Goal: Task Accomplishment & Management: Complete application form

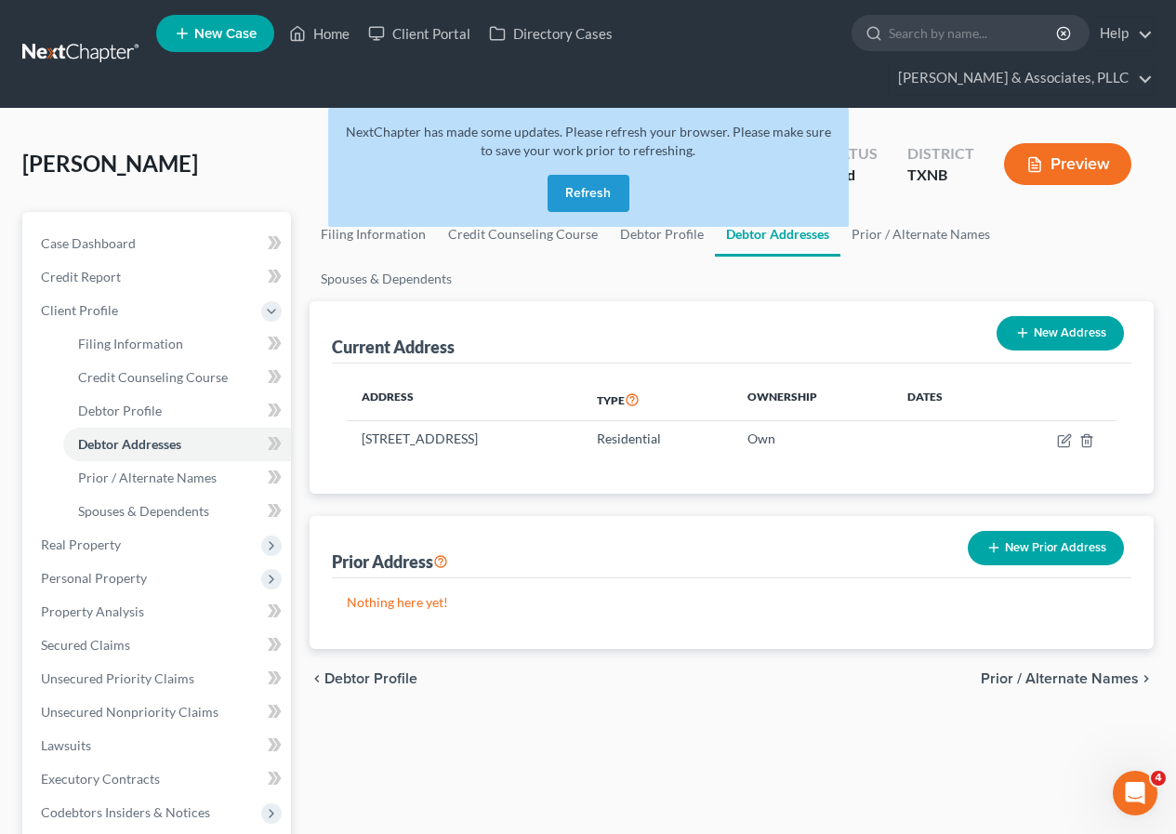
click at [573, 183] on button "Refresh" at bounding box center [588, 193] width 82 height 37
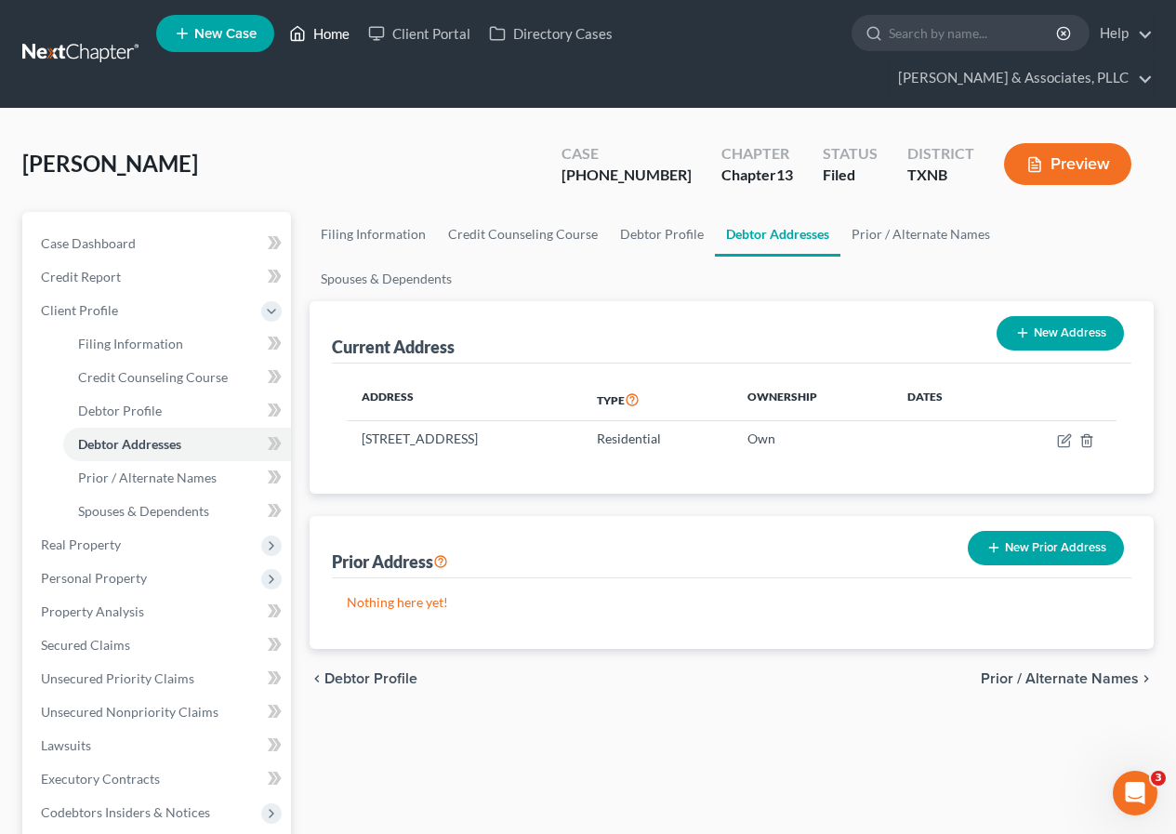
click at [325, 33] on link "Home" at bounding box center [319, 33] width 79 height 33
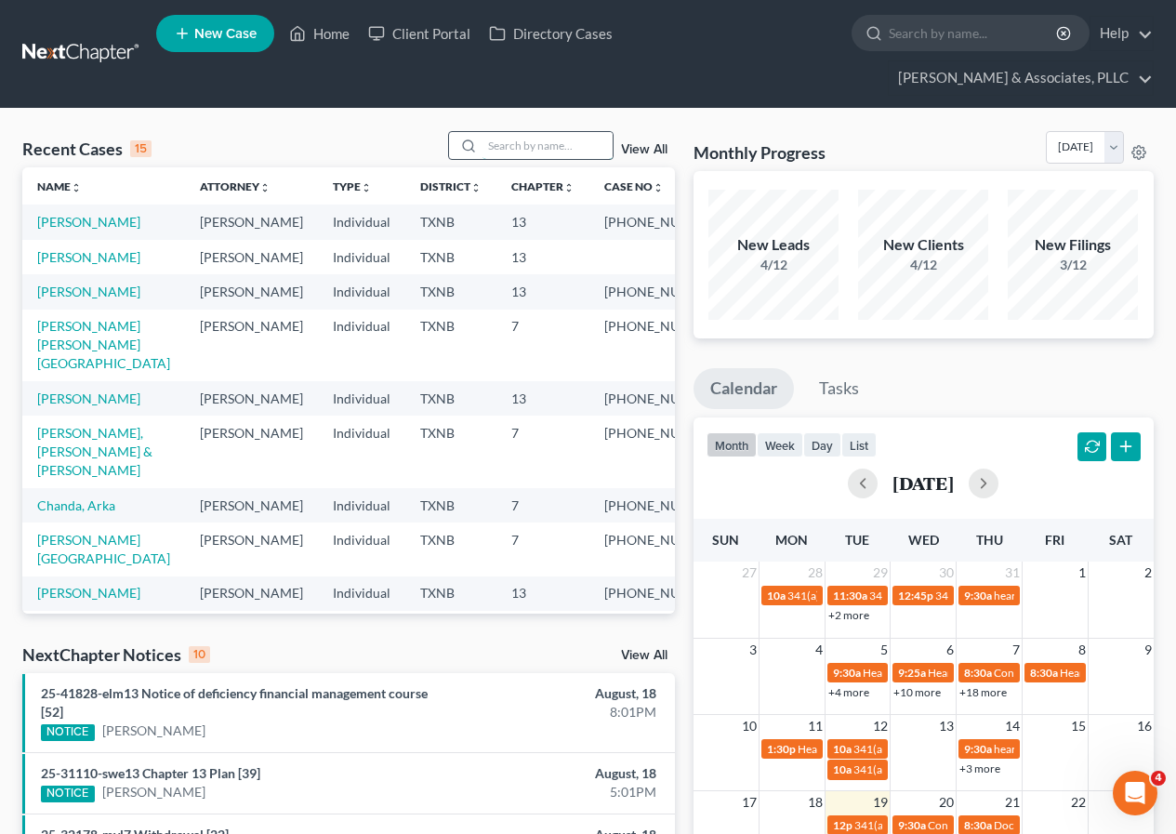
click at [528, 150] on input "search" at bounding box center [547, 145] width 130 height 27
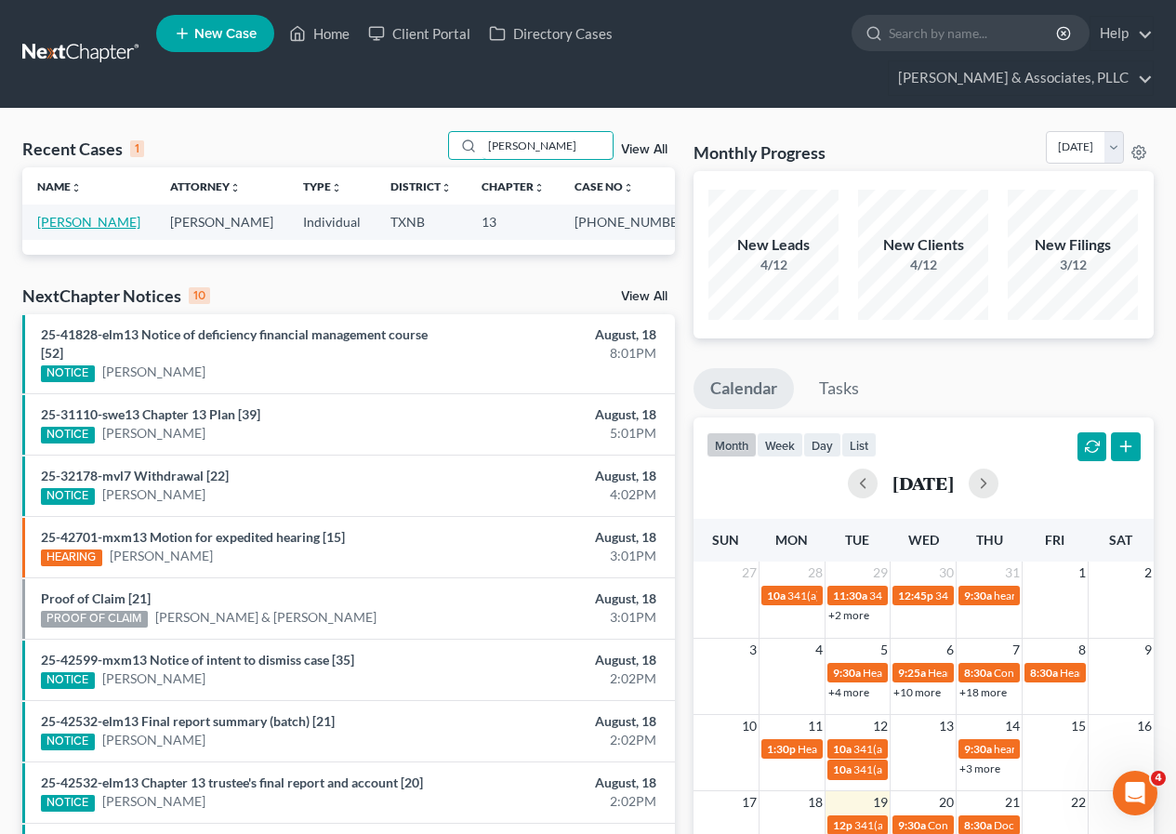
type input "glenda"
click at [84, 224] on link "[PERSON_NAME]" at bounding box center [88, 222] width 103 height 16
select select "2"
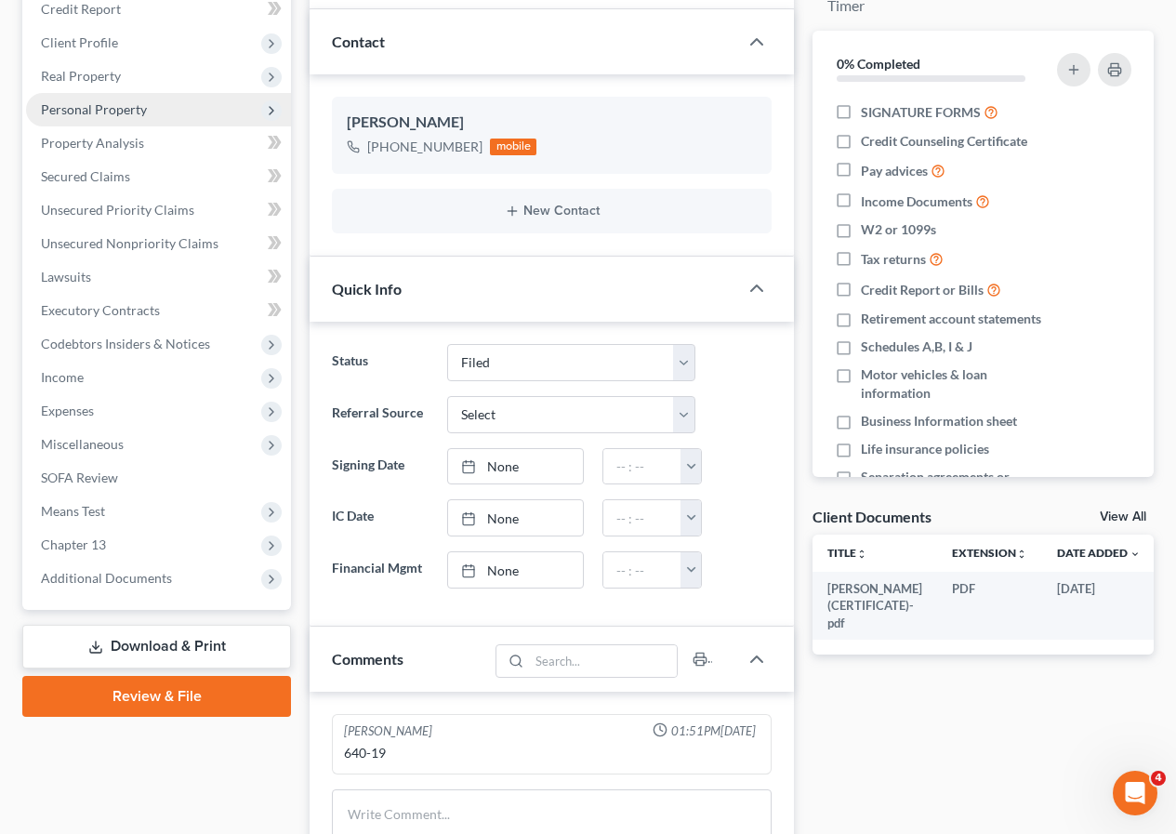
scroll to position [279, 0]
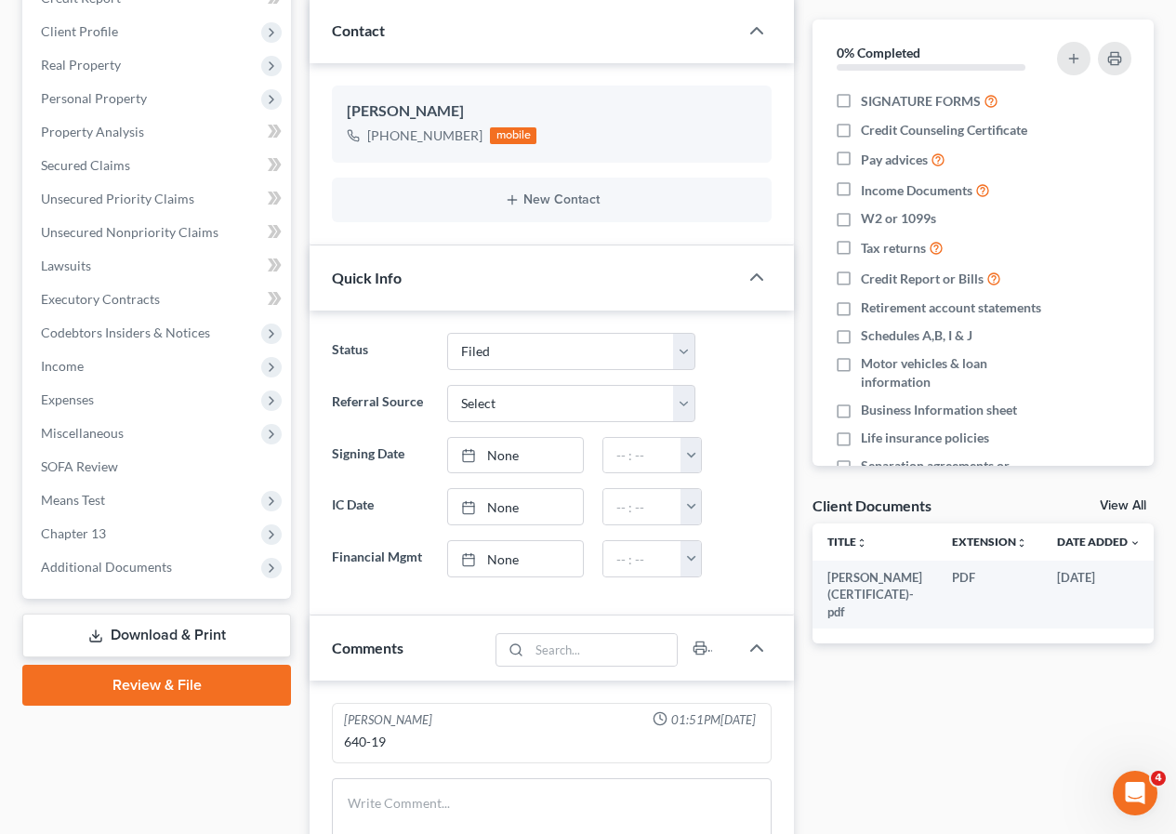
click at [168, 630] on link "Download & Print" at bounding box center [156, 635] width 269 height 44
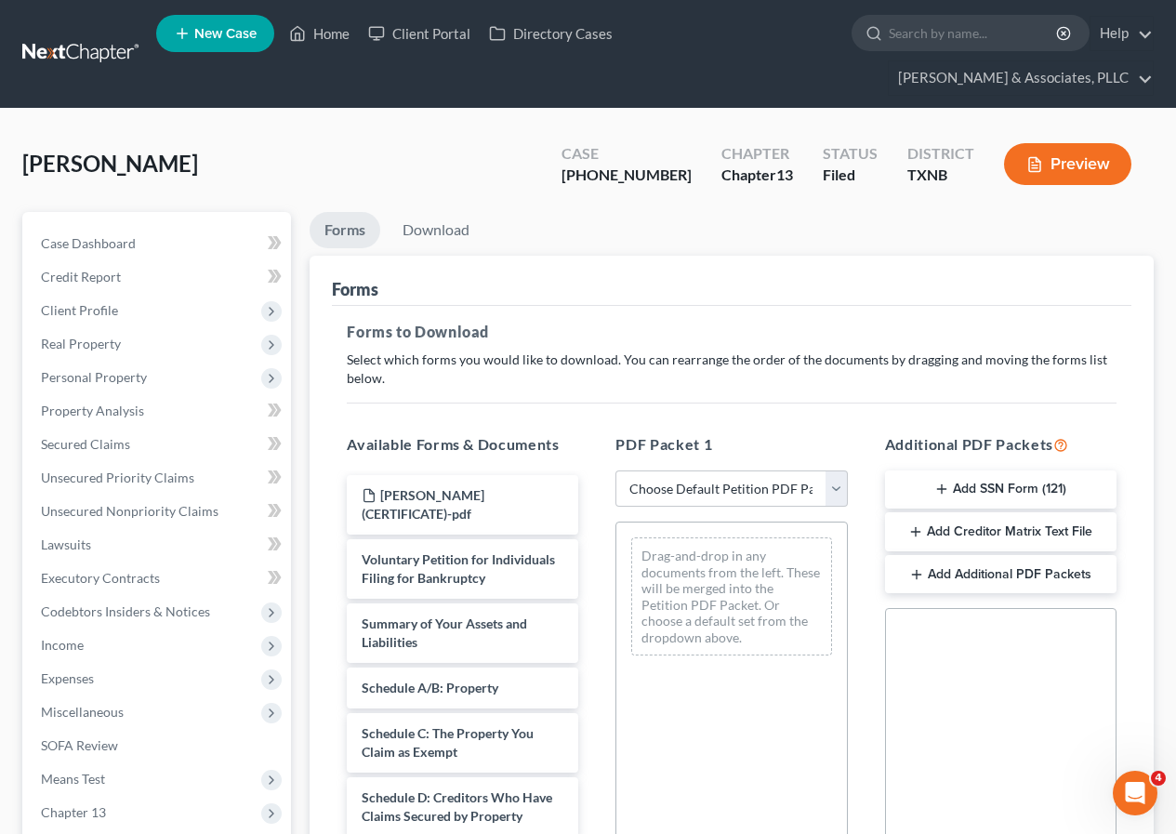
click at [1005, 488] on button "Add SSN Form (121)" at bounding box center [1000, 489] width 231 height 39
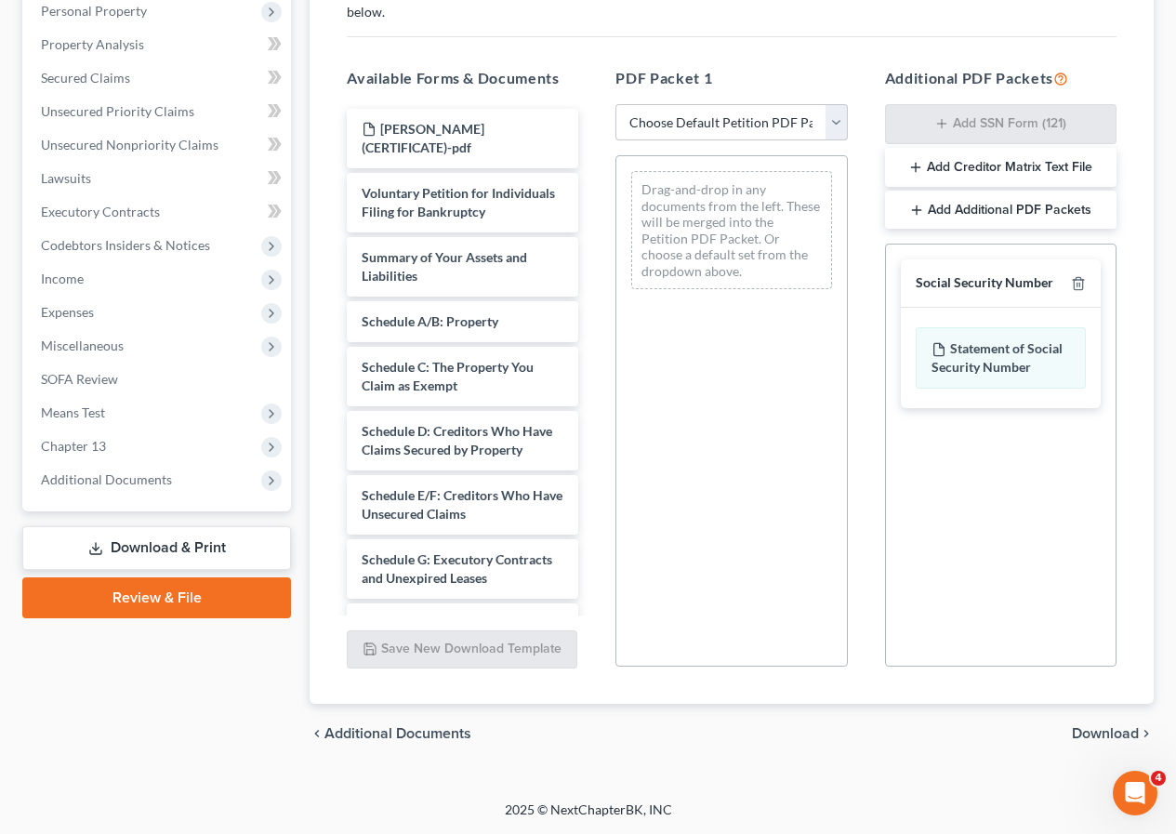
click at [1091, 731] on span "Download" at bounding box center [1105, 733] width 67 height 15
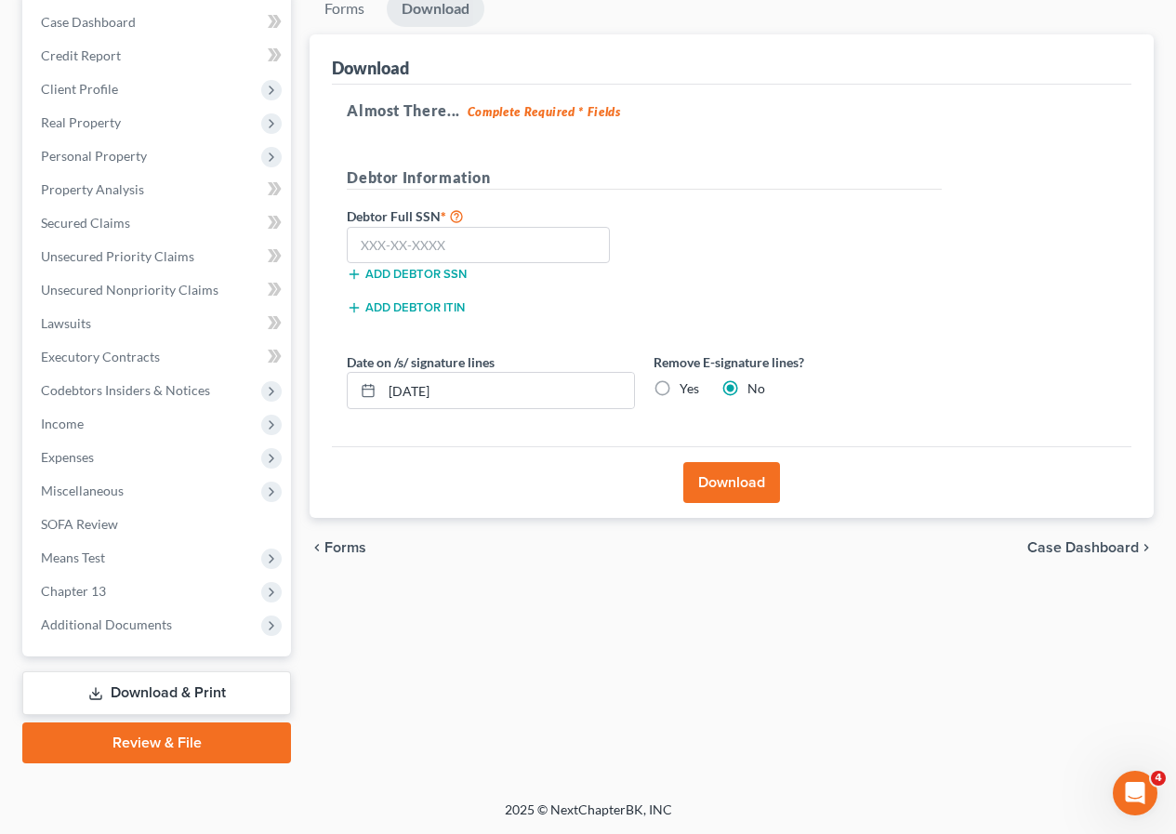
scroll to position [221, 0]
click at [504, 244] on input "text" at bounding box center [478, 245] width 263 height 37
type input "640-19-3159"
click at [729, 487] on button "Download" at bounding box center [731, 482] width 97 height 41
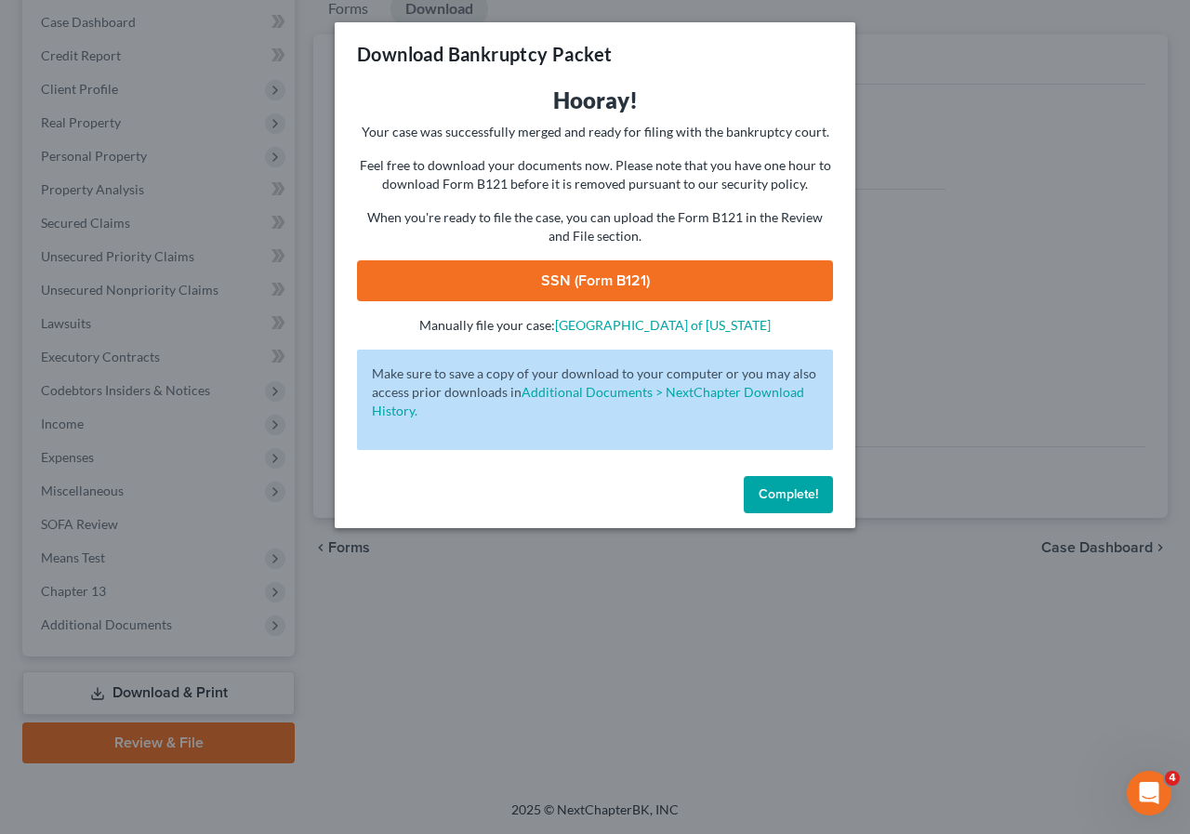
click at [587, 276] on link "SSN (Form B121)" at bounding box center [595, 280] width 476 height 41
click at [797, 495] on span "Complete!" at bounding box center [787, 494] width 59 height 16
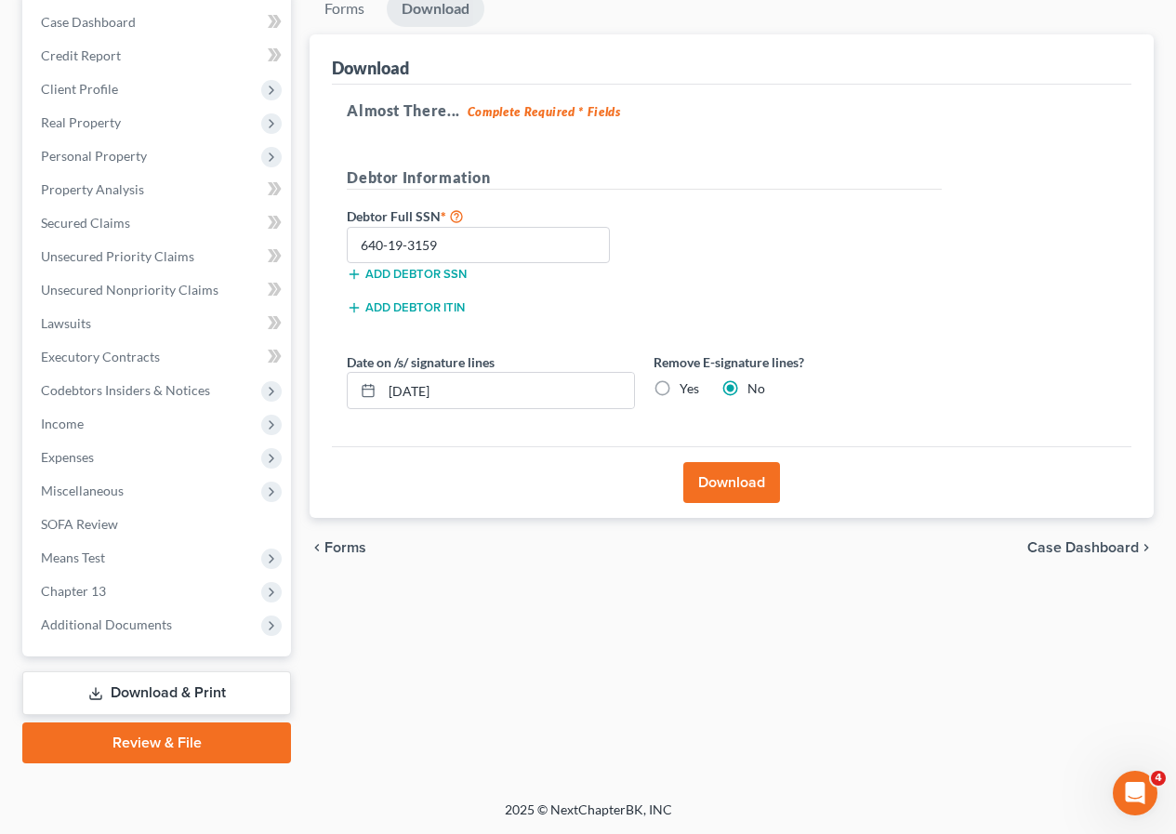
scroll to position [0, 0]
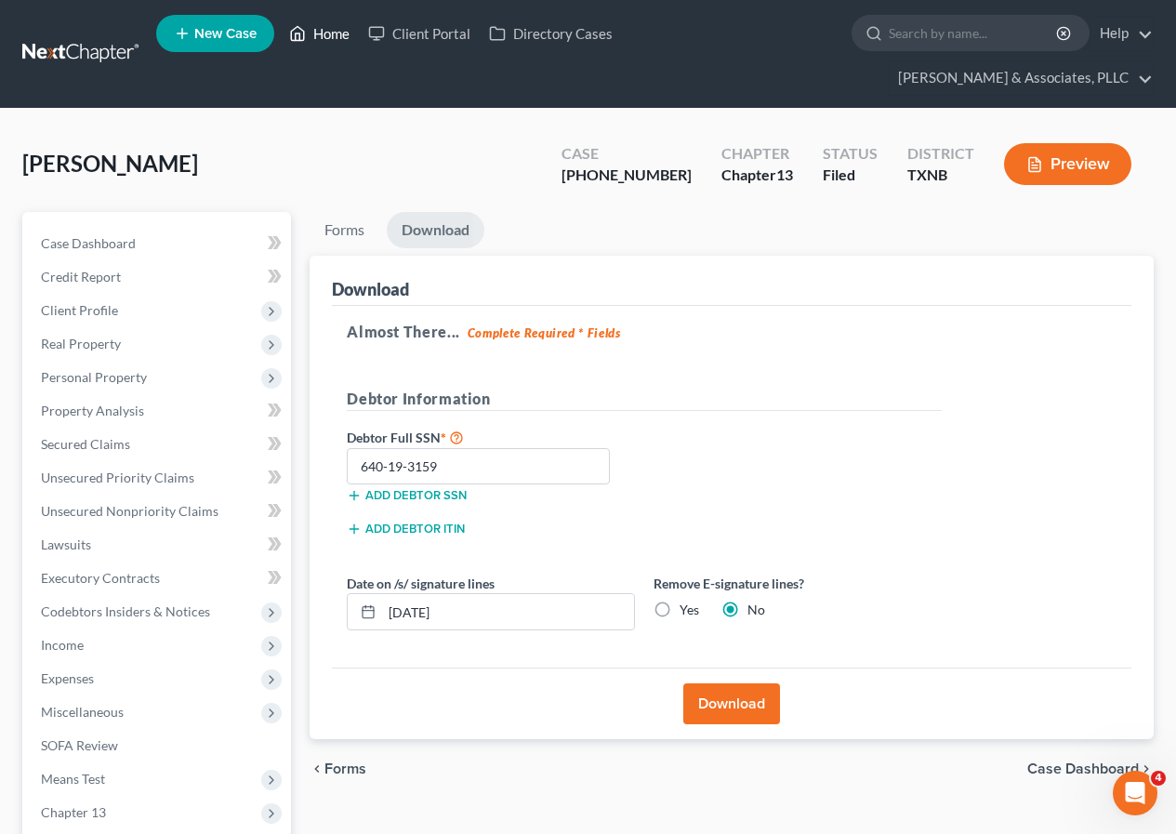
click at [334, 37] on link "Home" at bounding box center [319, 33] width 79 height 33
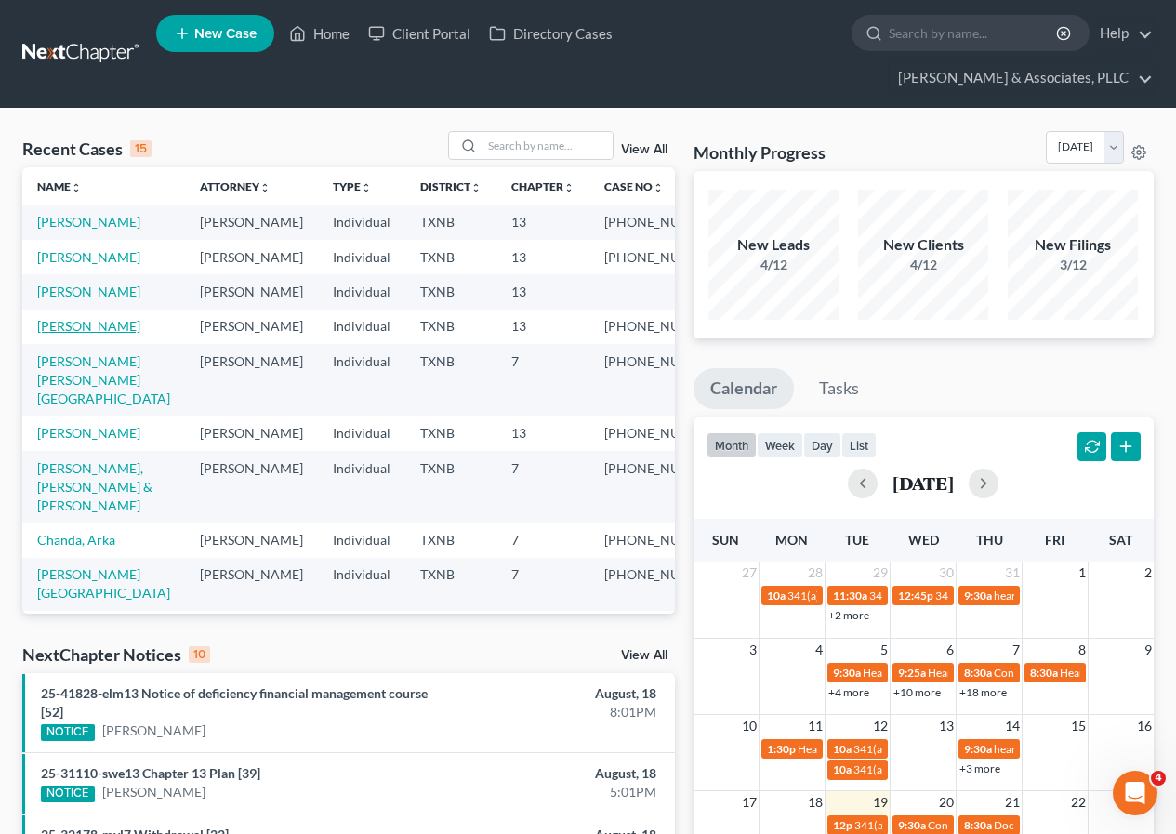
click at [67, 334] on link "[PERSON_NAME]" at bounding box center [88, 326] width 103 height 16
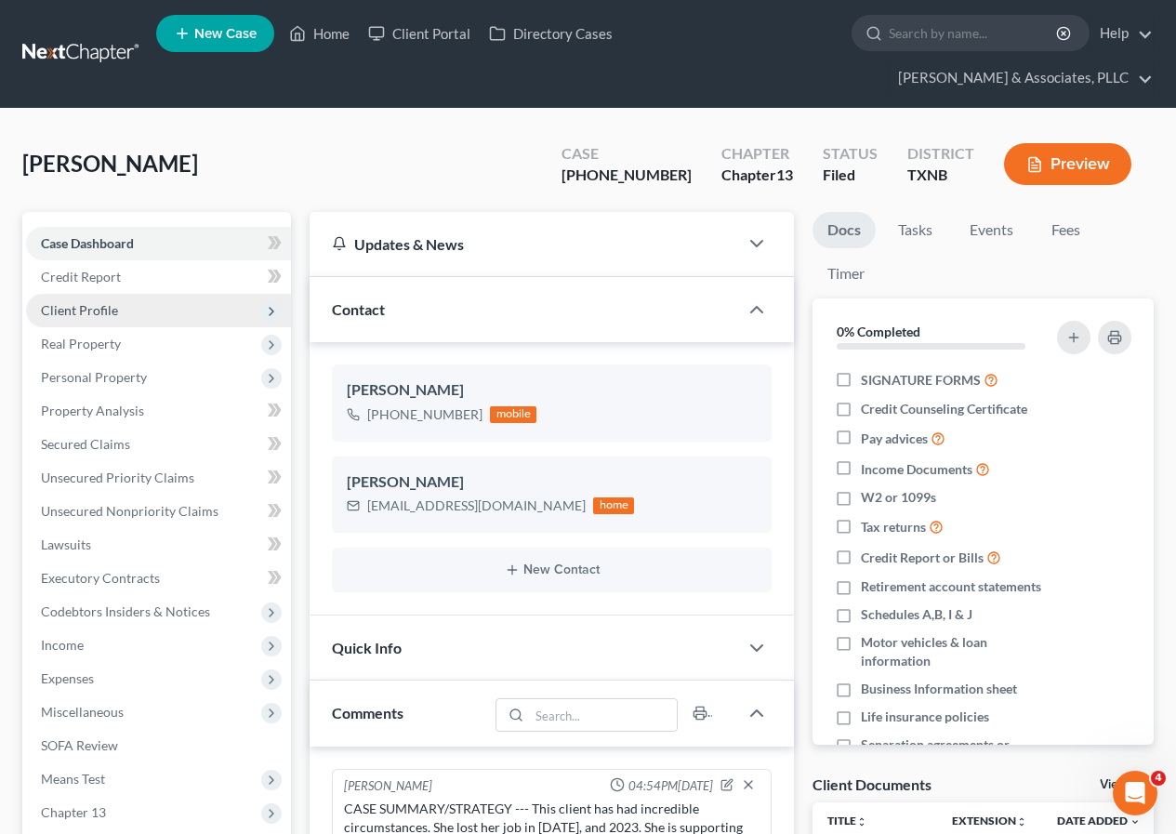
click at [71, 311] on span "Client Profile" at bounding box center [79, 310] width 77 height 16
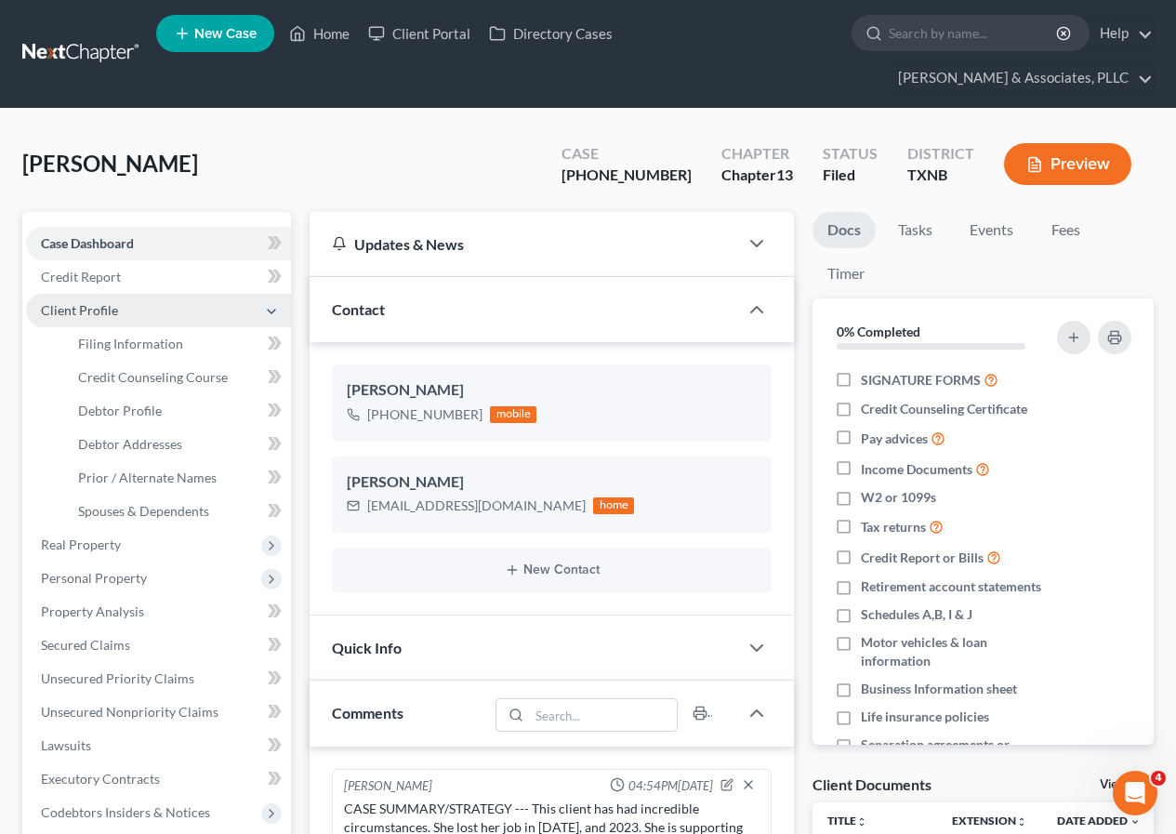
scroll to position [493, 0]
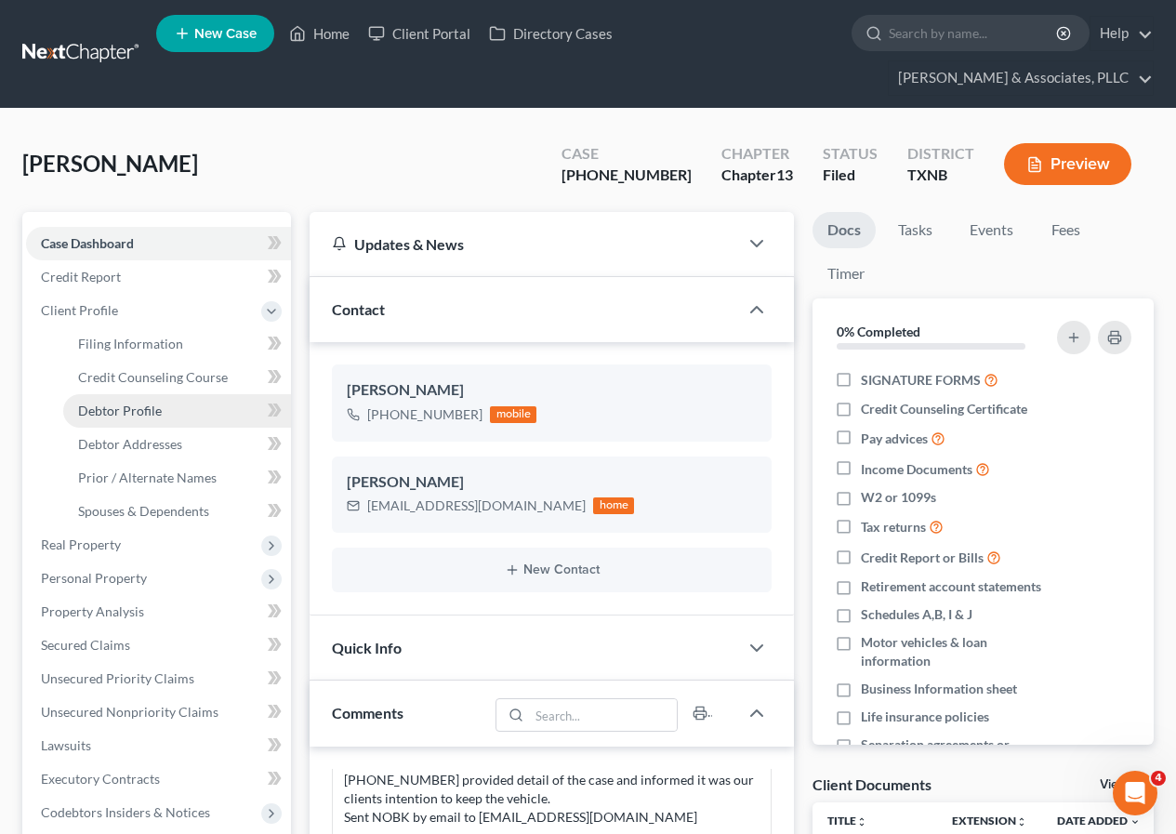
click at [138, 412] on span "Debtor Profile" at bounding box center [120, 410] width 84 height 16
select select "2"
select select "1"
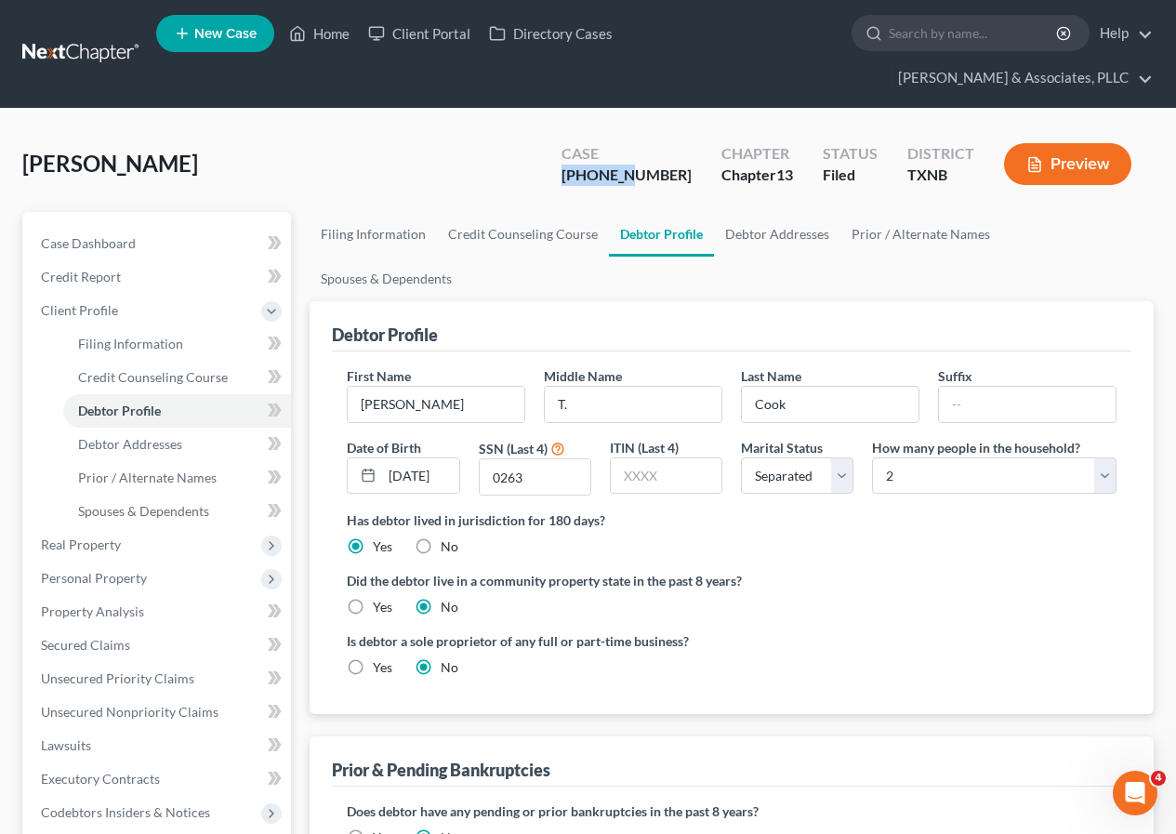
drag, startPoint x: 604, startPoint y: 171, endPoint x: 666, endPoint y: 173, distance: 62.3
click at [666, 173] on div "[PHONE_NUMBER]" at bounding box center [626, 175] width 130 height 21
copy div "25-42701"
click at [156, 446] on span "Debtor Addresses" at bounding box center [130, 444] width 104 height 16
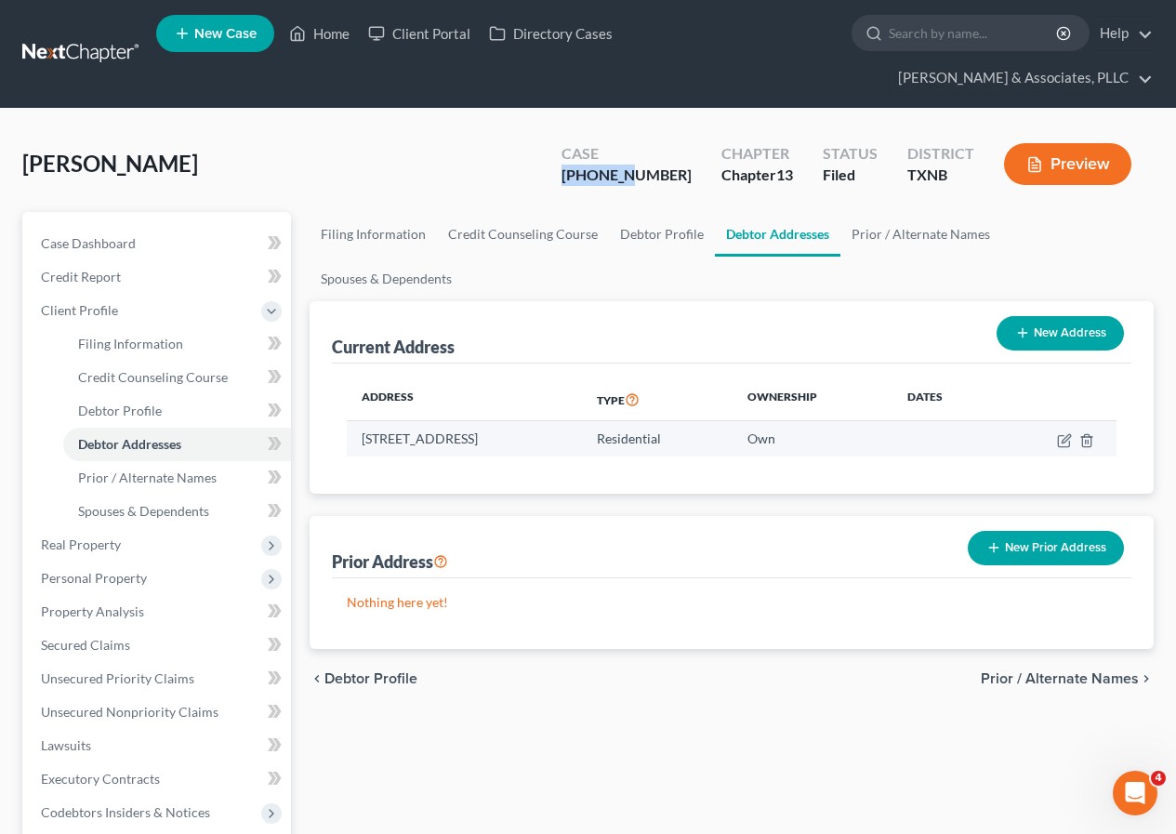
drag, startPoint x: 364, startPoint y: 390, endPoint x: 623, endPoint y: 394, distance: 258.4
click at [581, 421] on td "2206 Green Stone Drive, Arlington, TX 76001" at bounding box center [464, 438] width 234 height 35
copy td "2206 Green Stone Drive, Arlington, TX 76001"
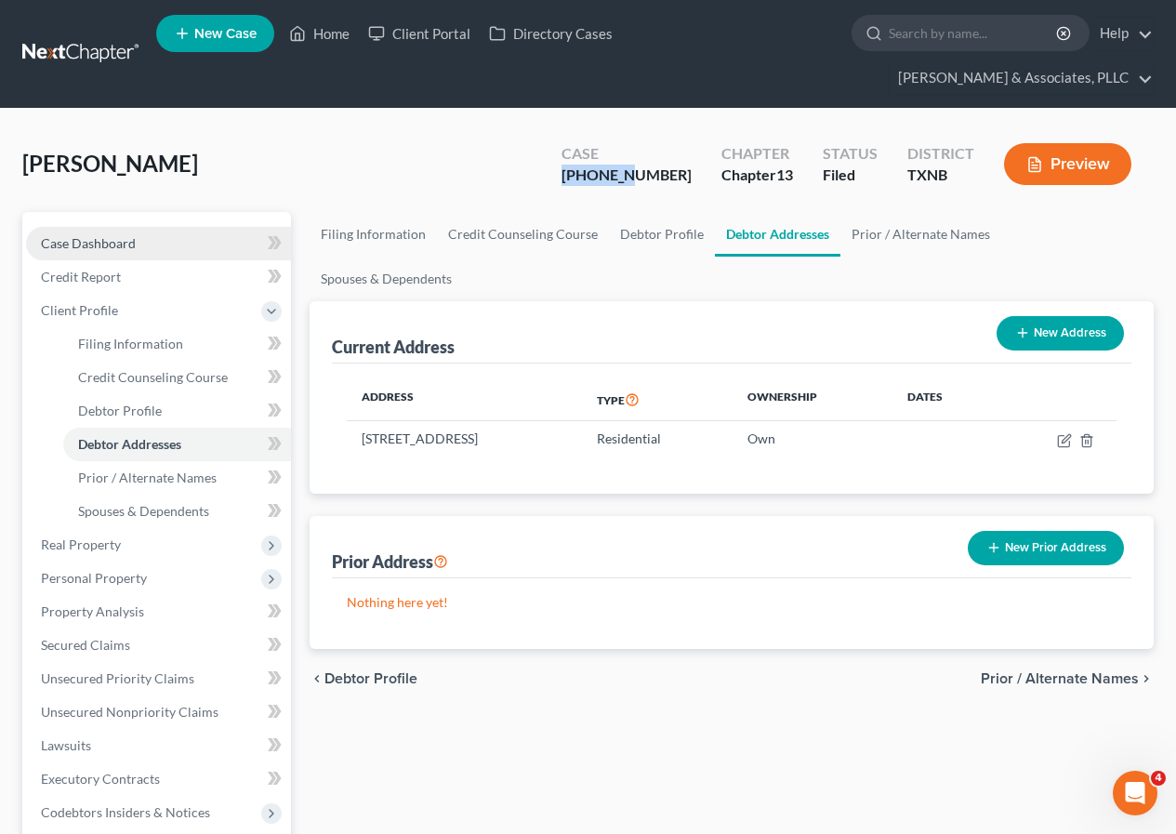
click at [117, 240] on span "Case Dashboard" at bounding box center [88, 243] width 95 height 16
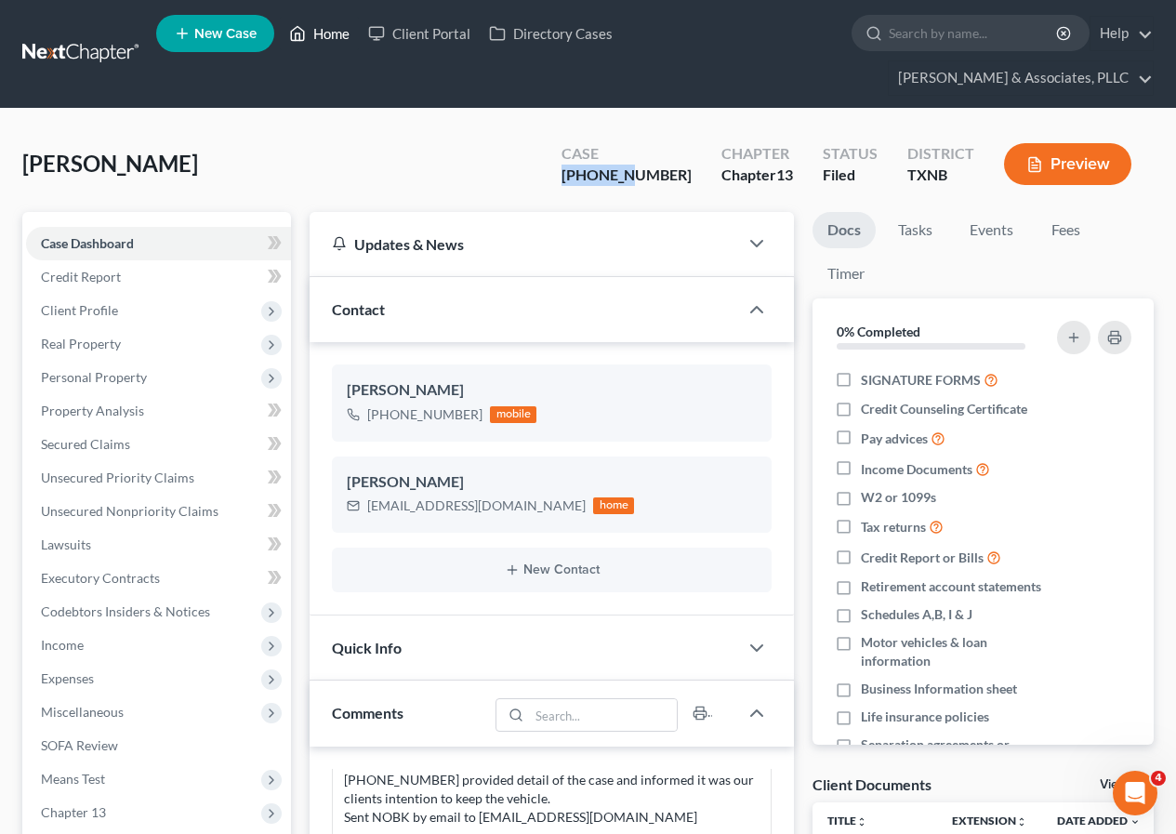
click at [325, 33] on link "Home" at bounding box center [319, 33] width 79 height 33
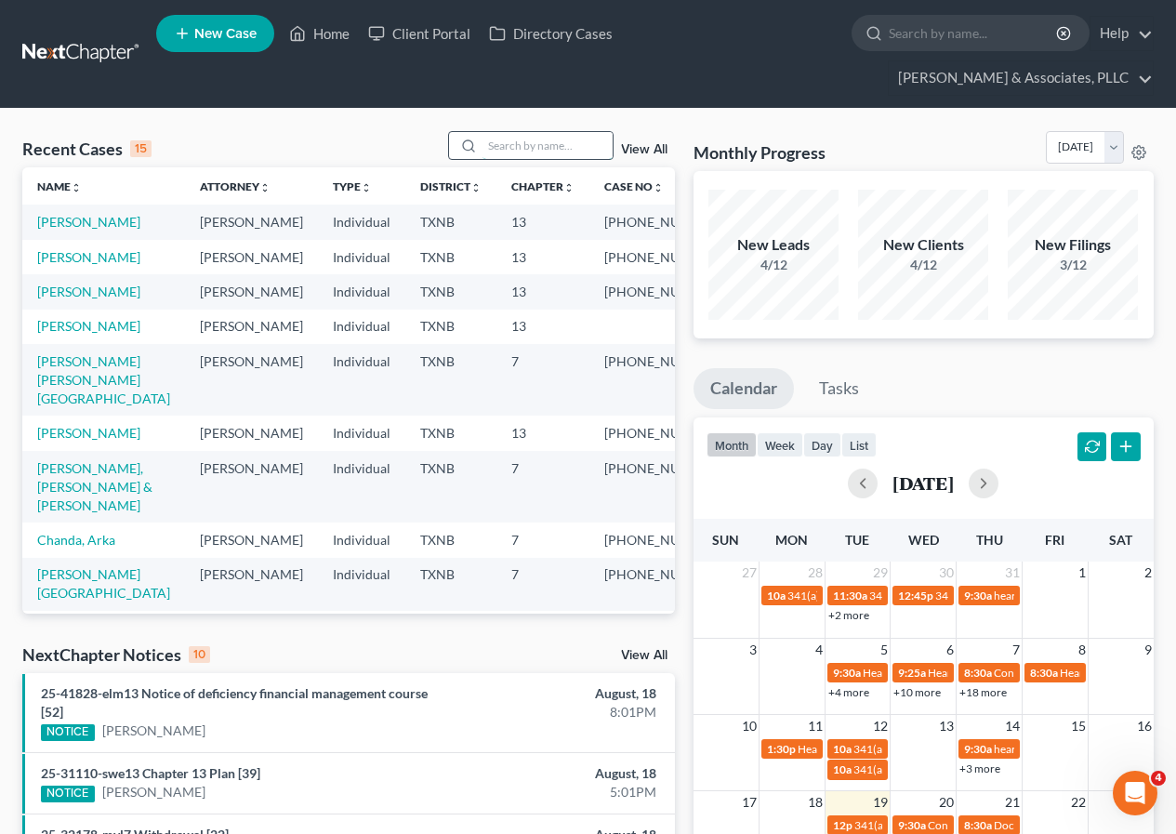
click at [507, 146] on input "search" at bounding box center [547, 145] width 130 height 27
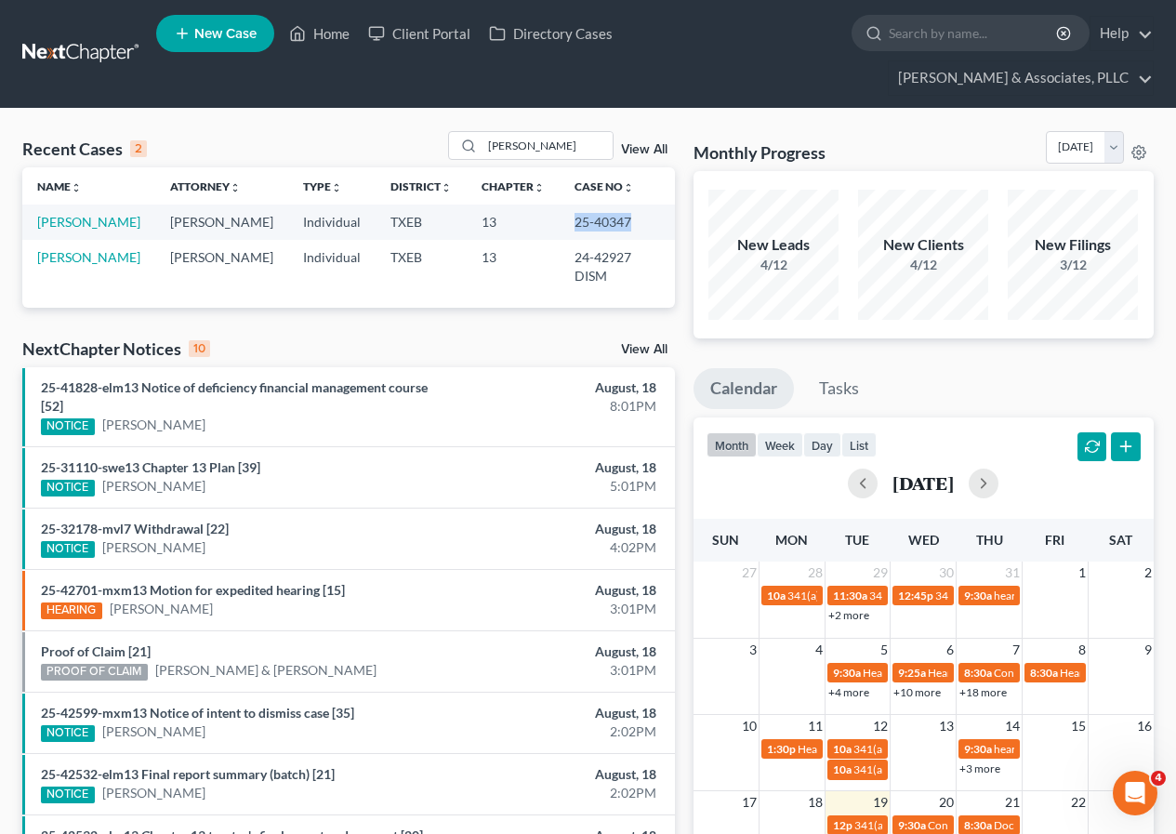
drag, startPoint x: 567, startPoint y: 218, endPoint x: 625, endPoint y: 221, distance: 57.7
click at [625, 221] on td "25-40347" at bounding box center [617, 221] width 115 height 34
copy td "25-40347"
click at [564, 149] on input "sonia" at bounding box center [547, 145] width 130 height 27
type input "s"
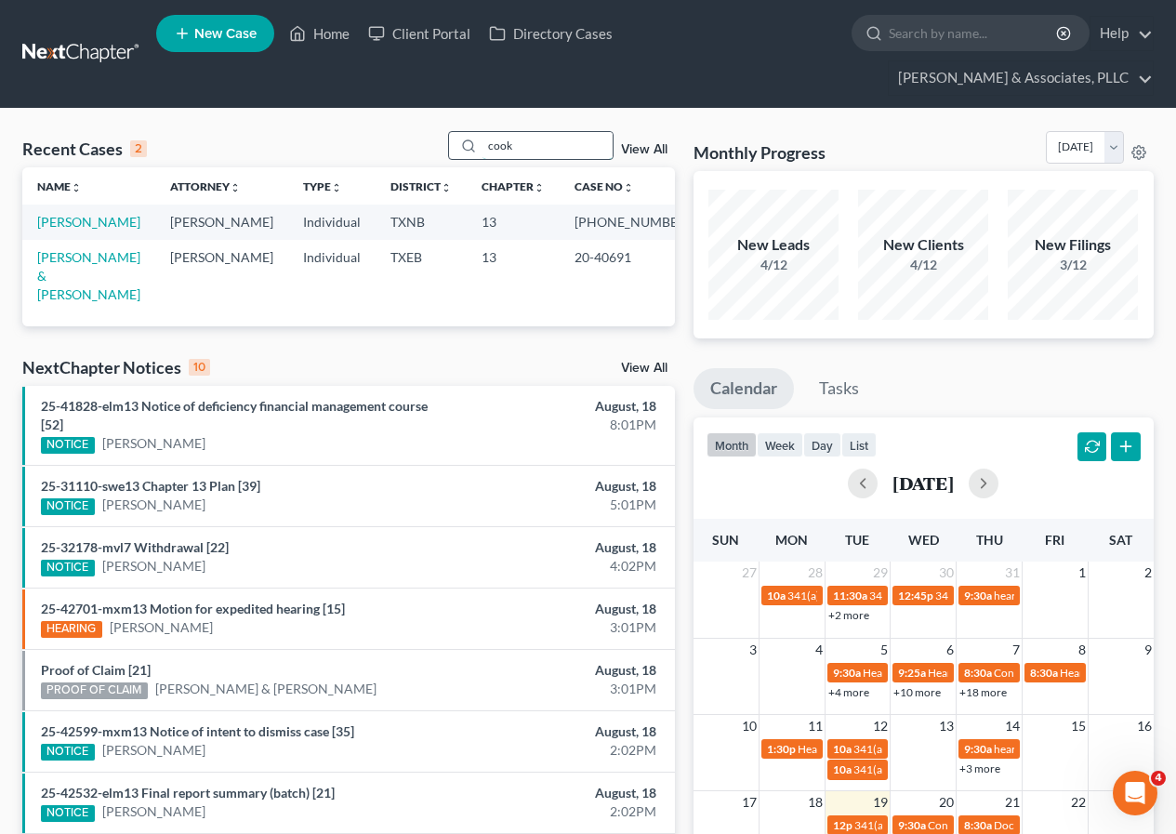
type input "cook"
click at [53, 218] on link "[PERSON_NAME]" at bounding box center [88, 222] width 103 height 16
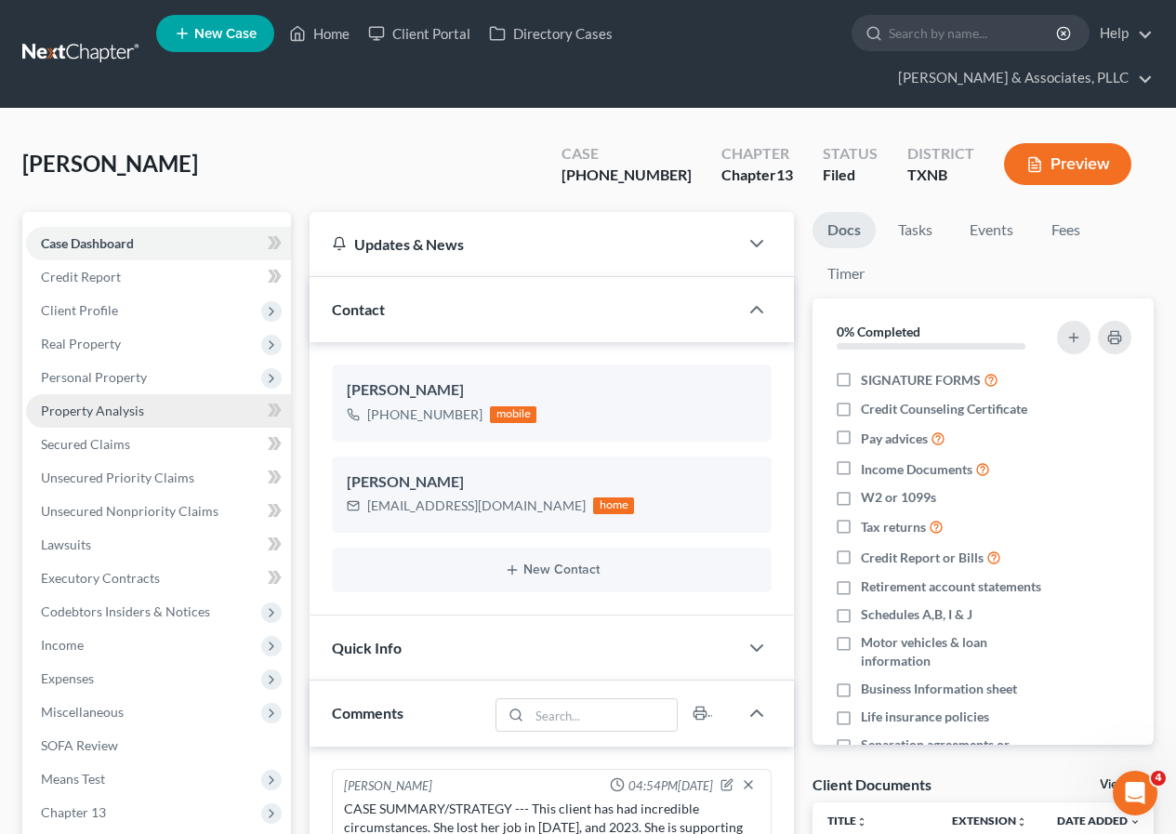
scroll to position [493, 0]
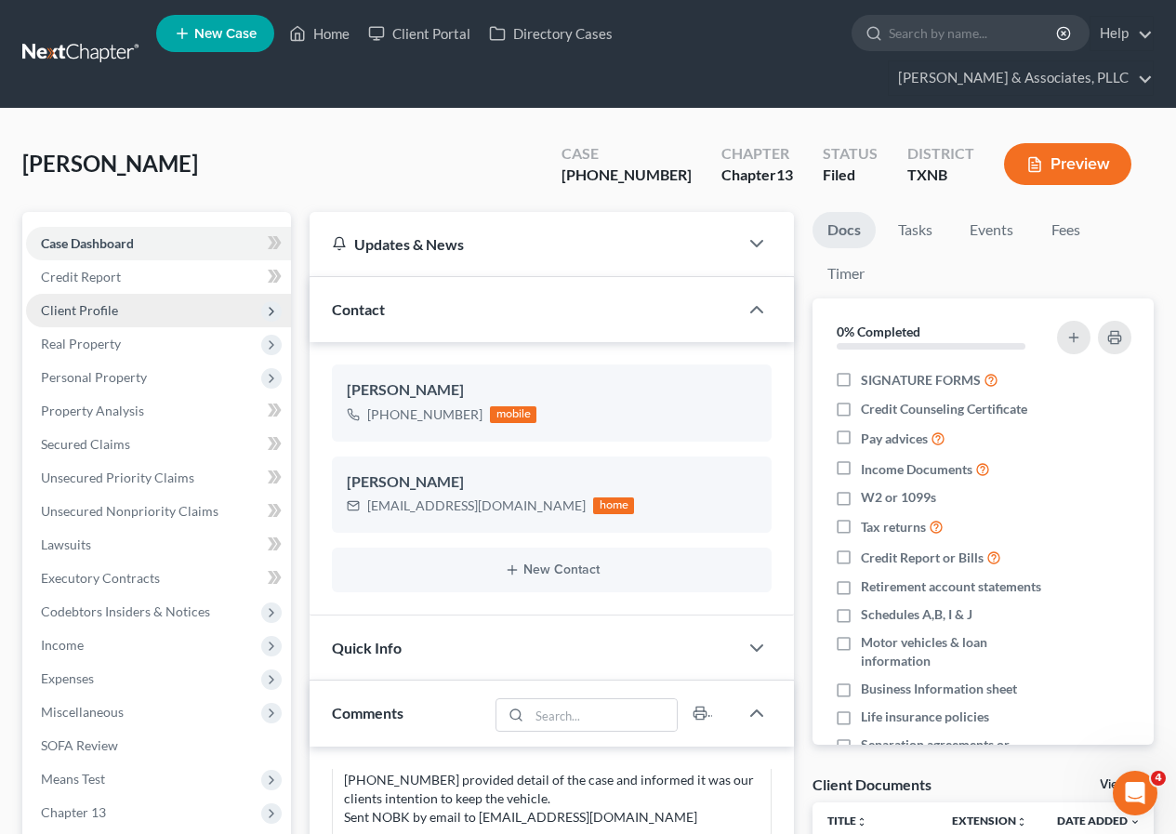
click at [96, 308] on span "Client Profile" at bounding box center [79, 310] width 77 height 16
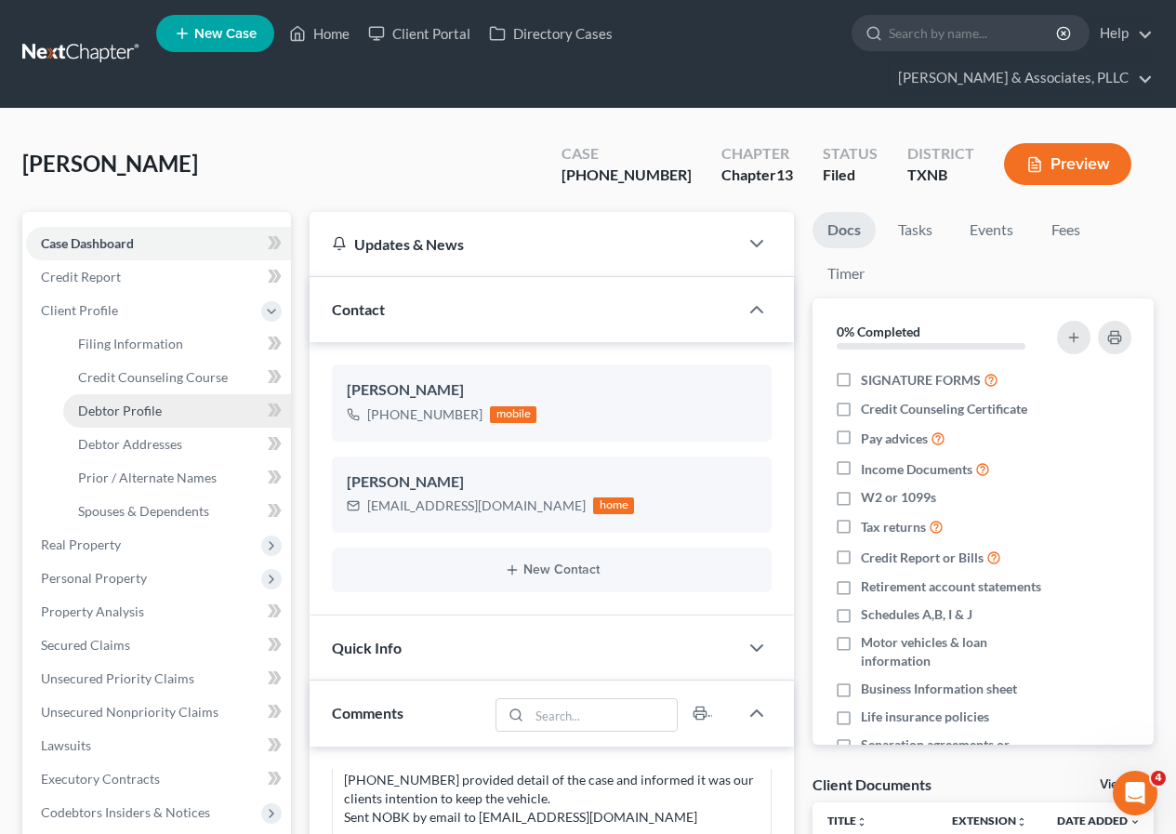
click at [154, 412] on span "Debtor Profile" at bounding box center [120, 410] width 84 height 16
select select "2"
select select "1"
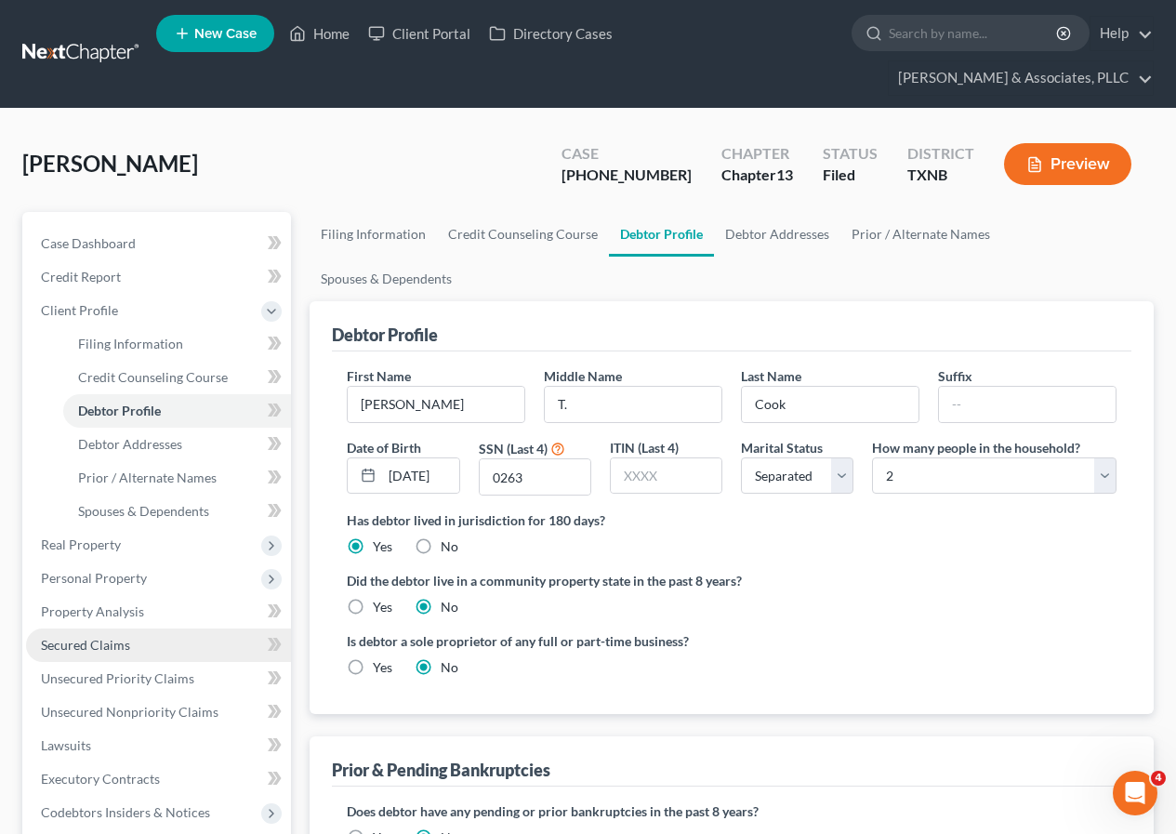
click at [139, 651] on link "Secured Claims" at bounding box center [158, 644] width 265 height 33
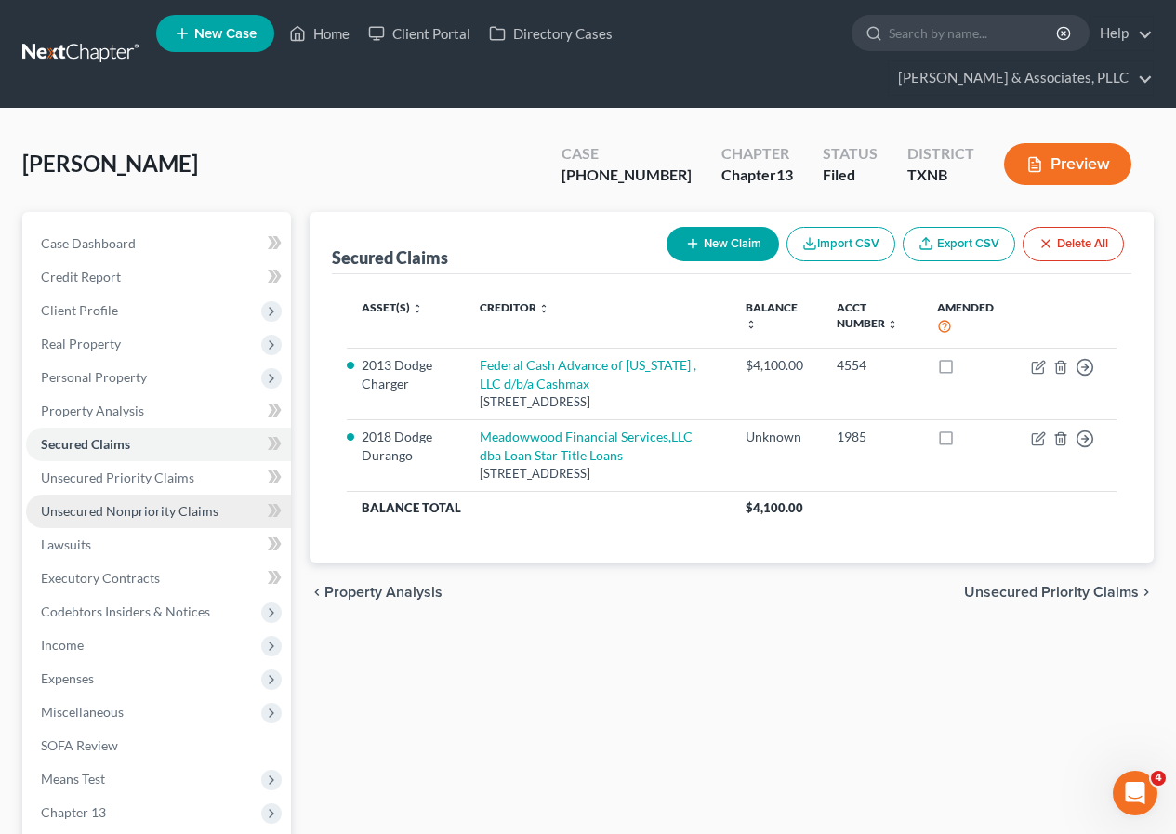
click at [146, 508] on span "Unsecured Nonpriority Claims" at bounding box center [130, 511] width 178 height 16
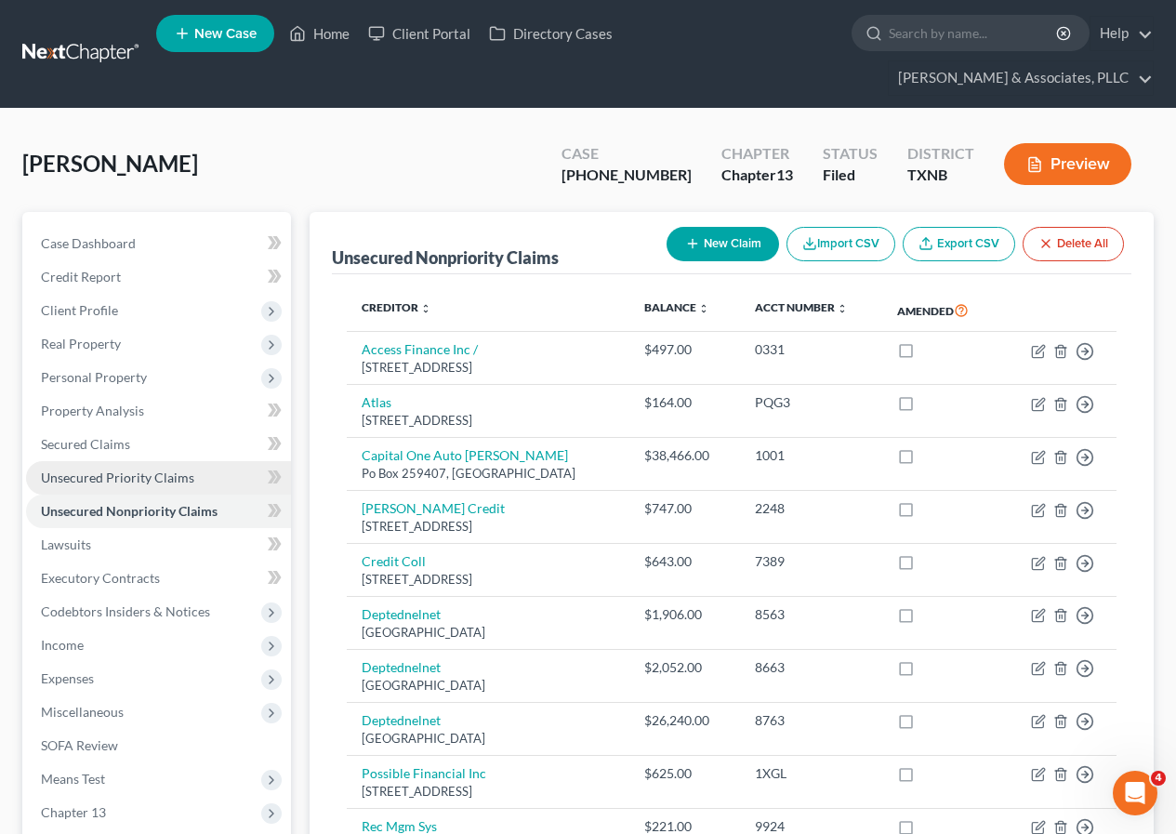
click at [160, 471] on span "Unsecured Priority Claims" at bounding box center [117, 477] width 153 height 16
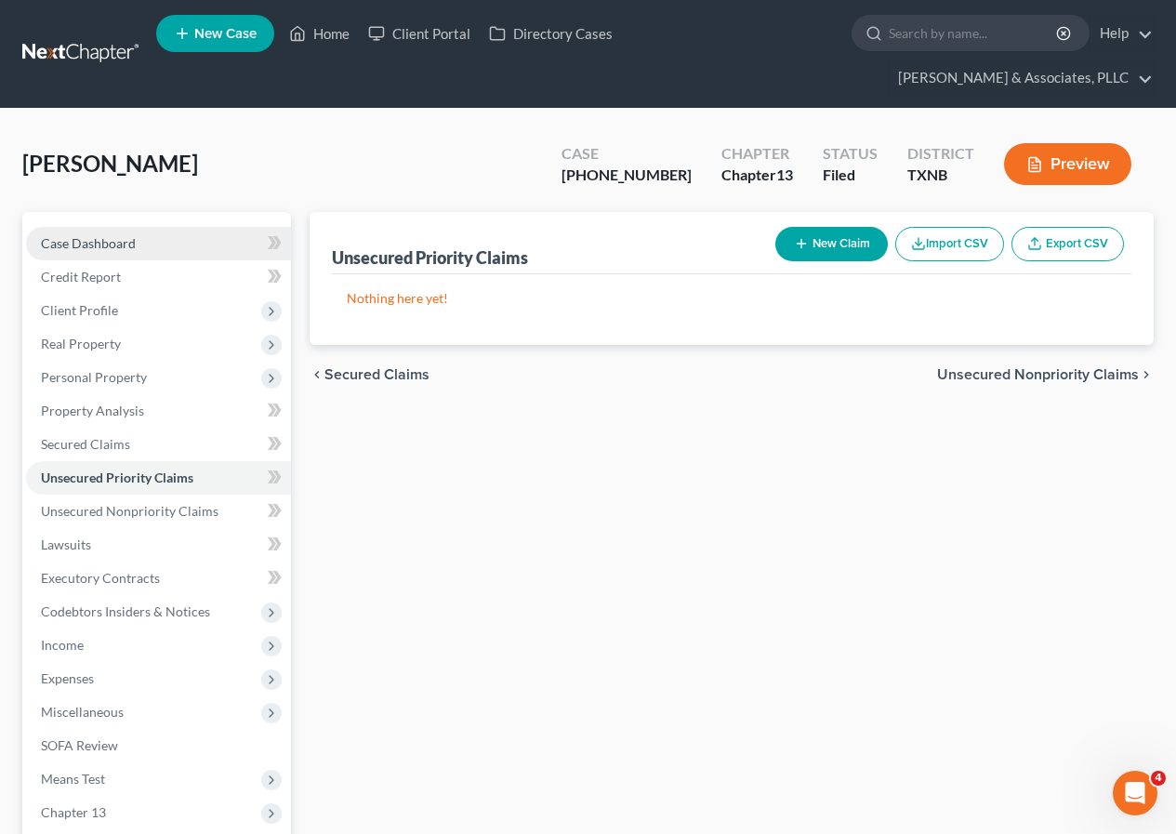
click at [130, 239] on span "Case Dashboard" at bounding box center [88, 243] width 95 height 16
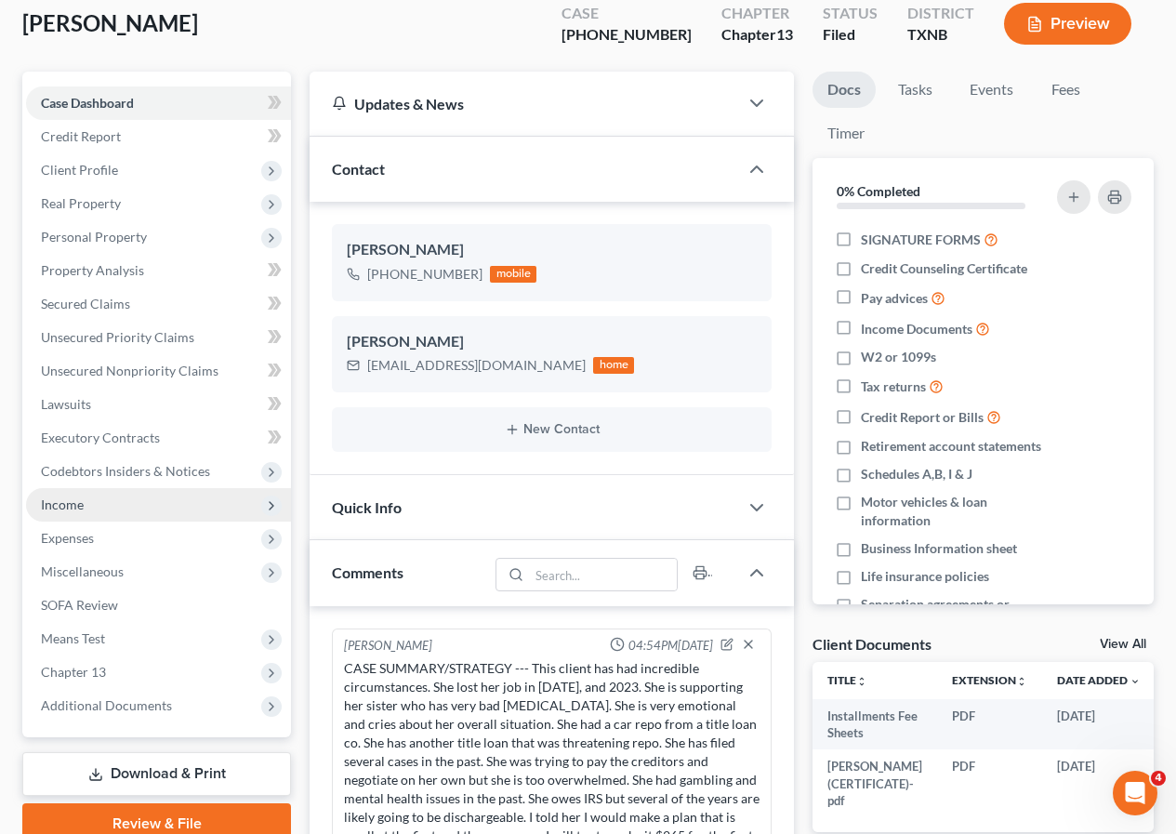
scroll to position [93, 0]
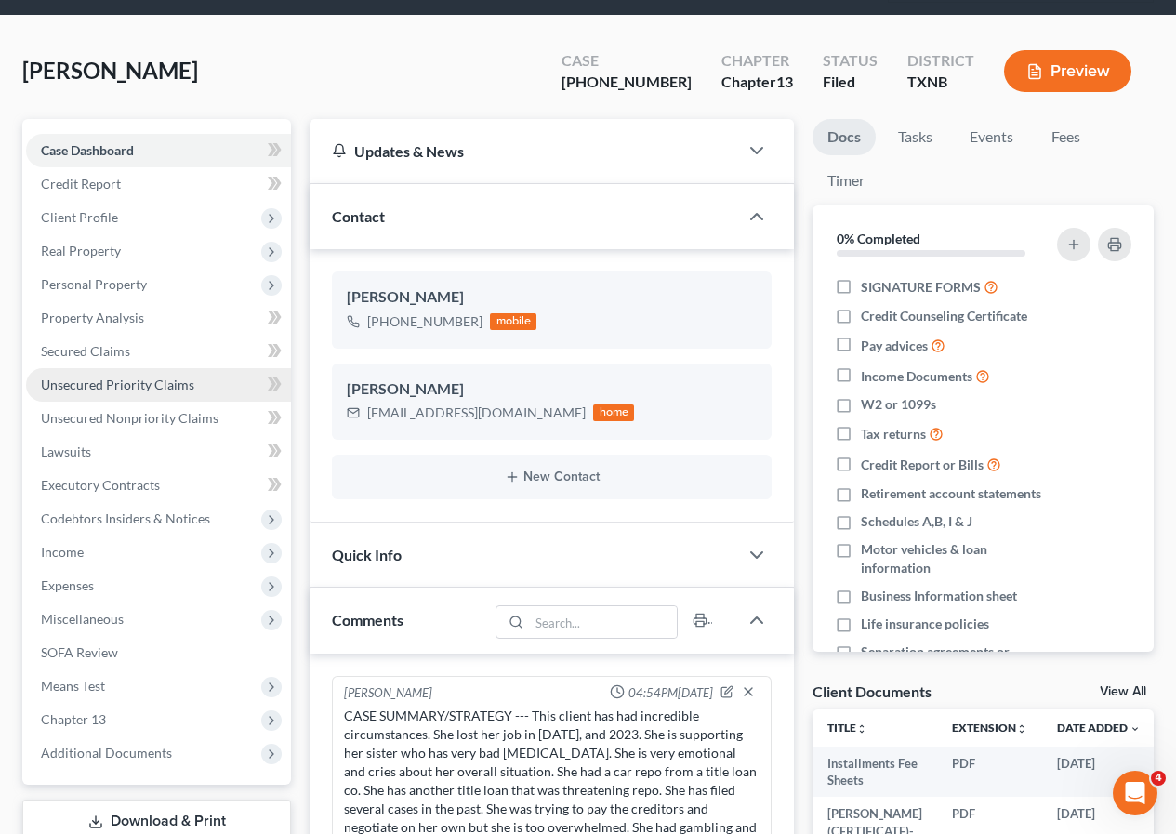
click at [118, 390] on span "Unsecured Priority Claims" at bounding box center [117, 384] width 153 height 16
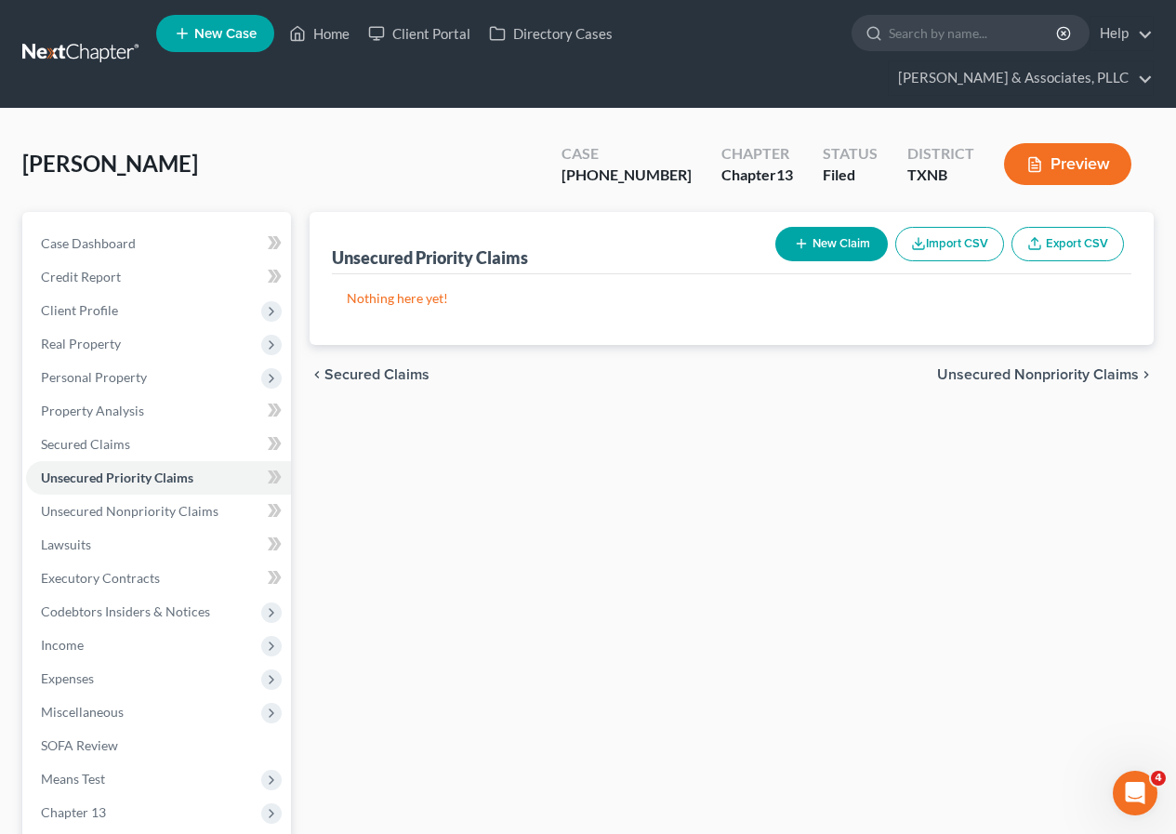
click at [811, 245] on button "New Claim" at bounding box center [831, 244] width 112 height 34
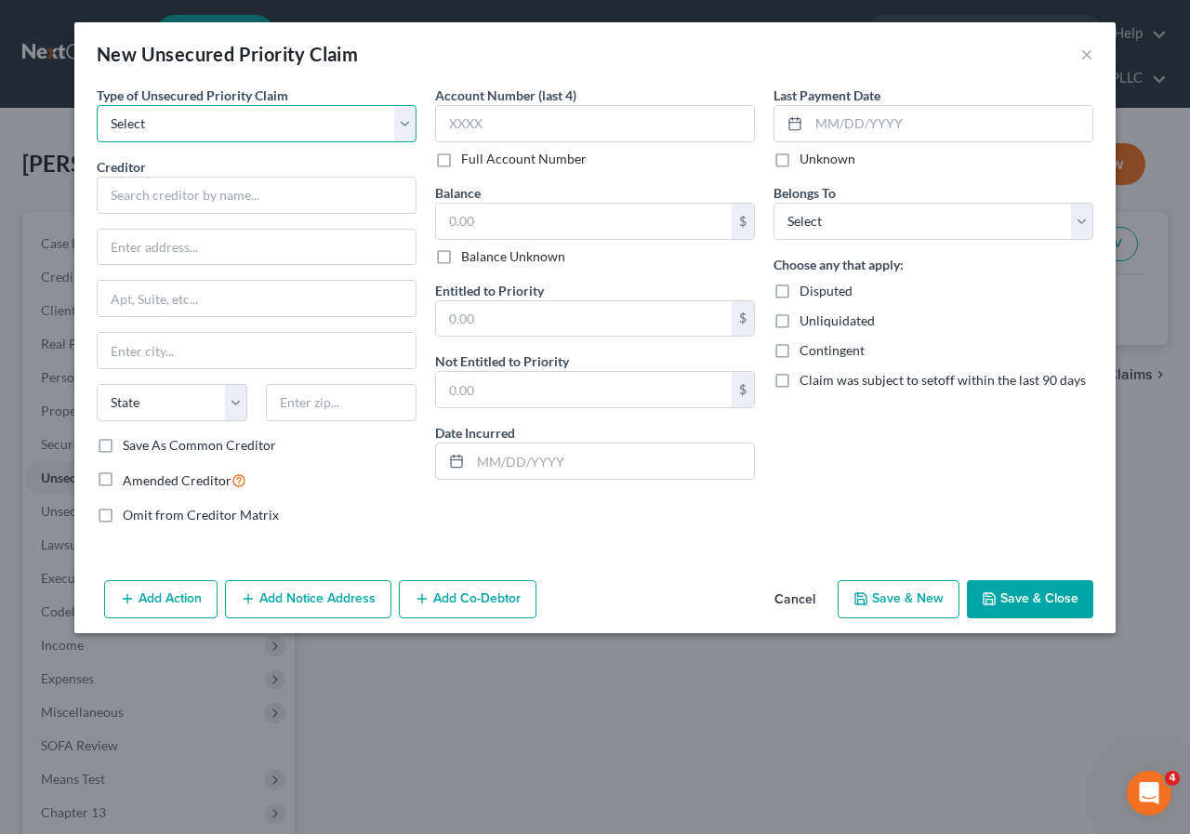
click at [402, 131] on select "Select Taxes & Other Government Units Domestic Support Obligations Extensions o…" at bounding box center [257, 123] width 320 height 37
select select "0"
click at [97, 105] on select "Select Taxes & Other Government Units Domestic Support Obligations Extensions o…" at bounding box center [257, 123] width 320 height 37
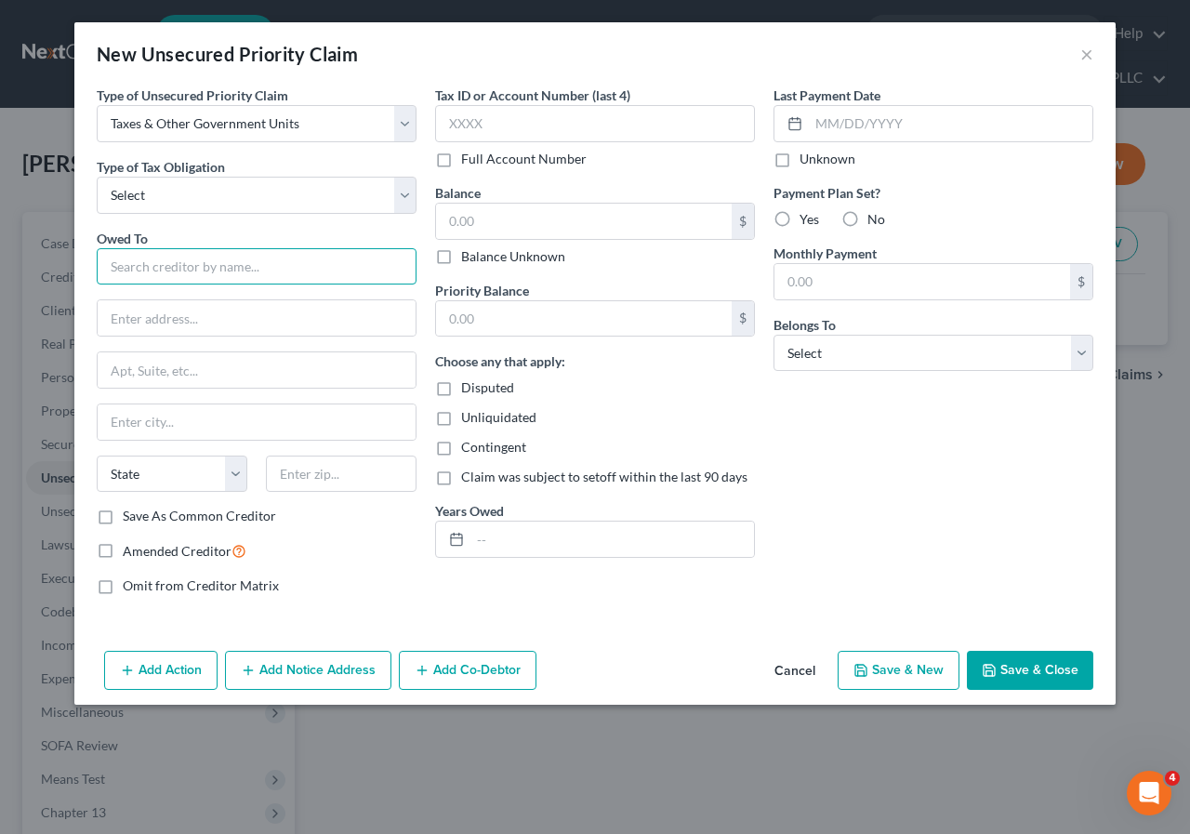
click at [159, 271] on input "text" at bounding box center [257, 266] width 320 height 37
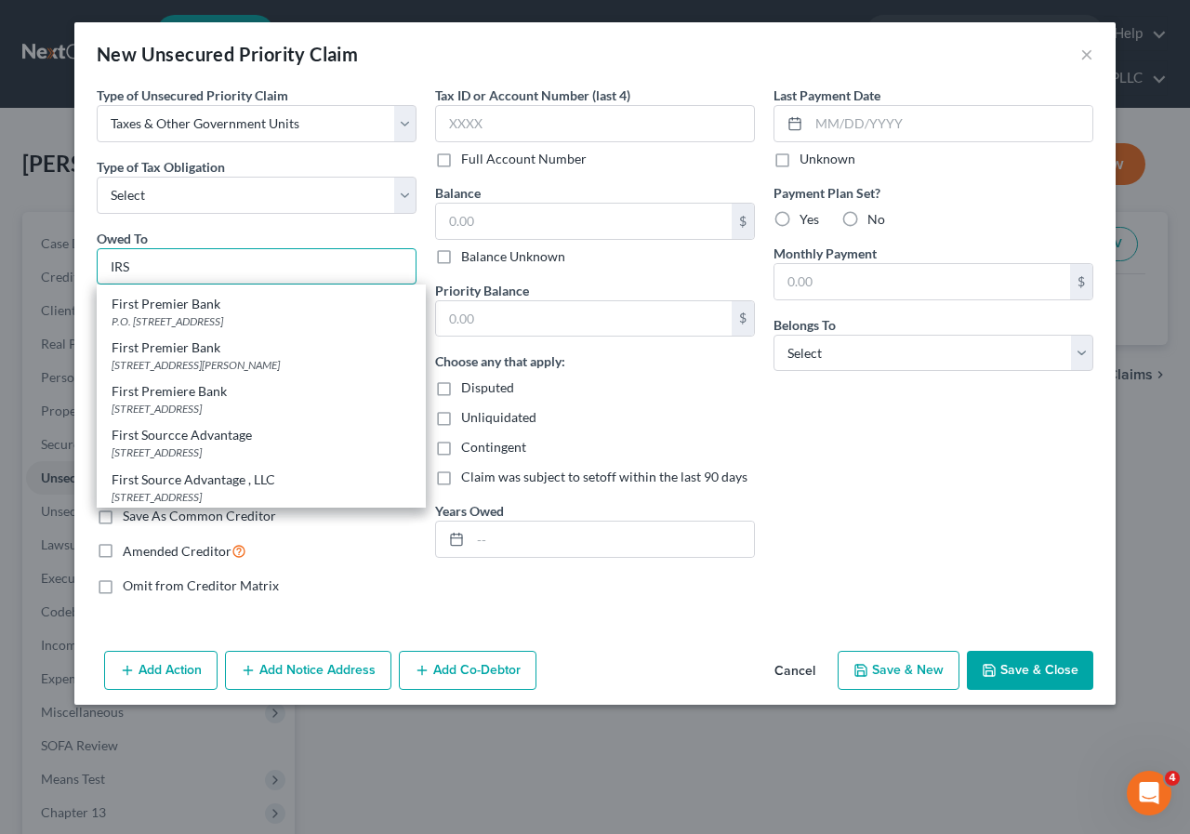
scroll to position [526, 0]
type input "IRS"
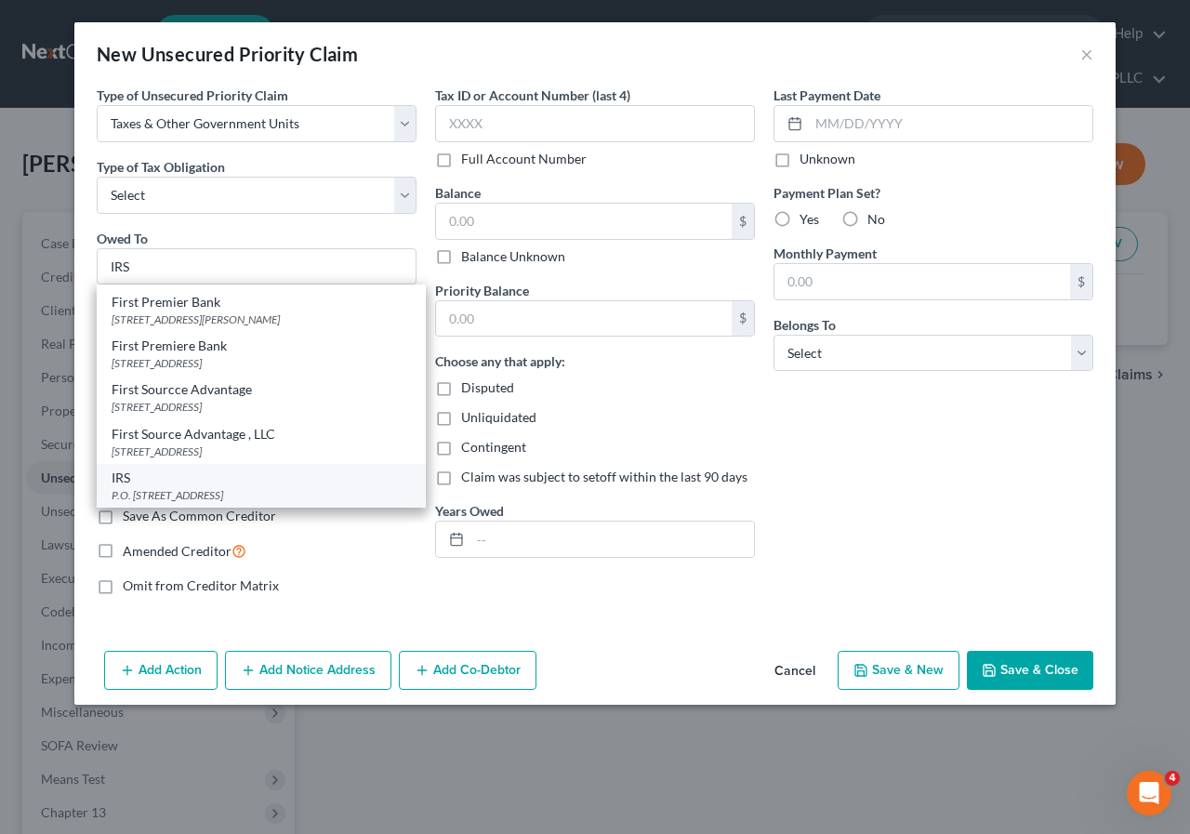
click at [127, 487] on div "P.O. Box 7346, Philadelphia, PA 19101" at bounding box center [261, 495] width 299 height 16
type input "P.O. Box 7346"
type input "Philadelphia"
select select "39"
type input "19101"
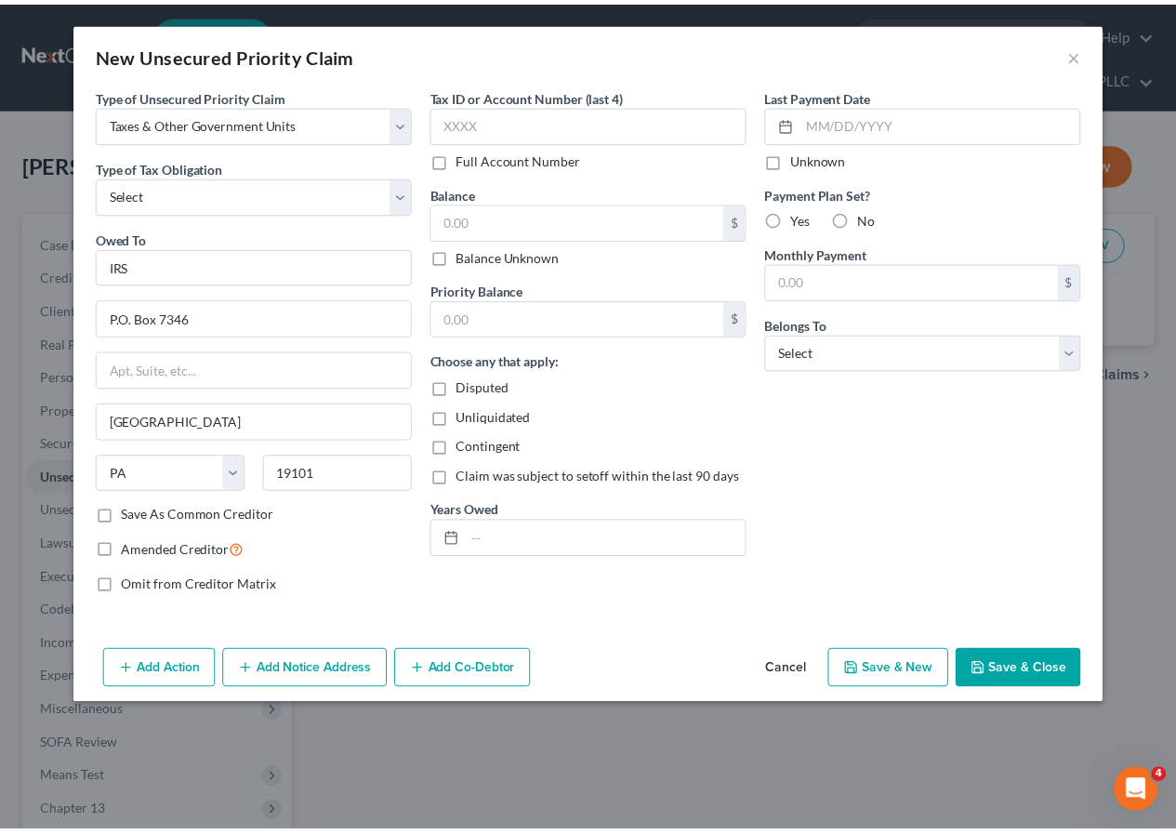
scroll to position [0, 0]
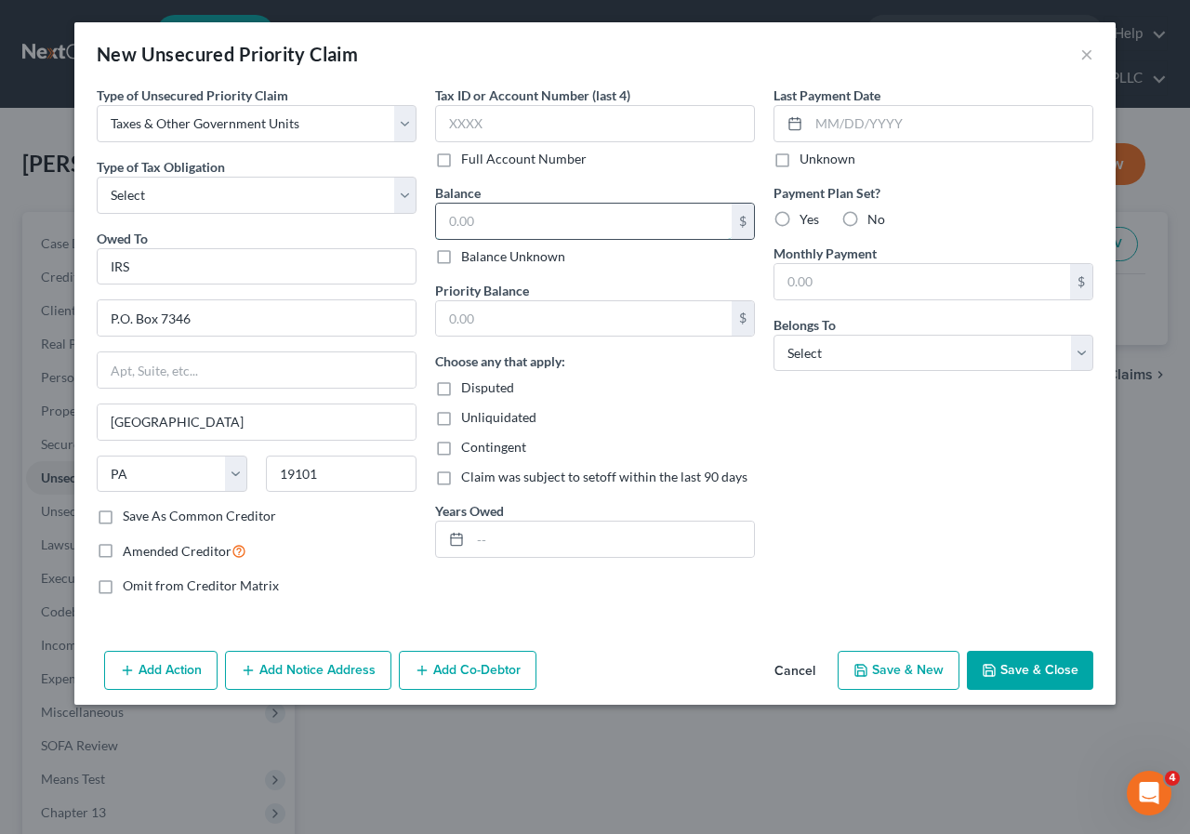
click at [443, 219] on input "text" at bounding box center [584, 221] width 296 height 35
type input "7,500.00"
drag, startPoint x: 453, startPoint y: 311, endPoint x: 453, endPoint y: 329, distance: 17.7
click at [453, 311] on input "text" at bounding box center [584, 318] width 296 height 35
type input "7,5000"
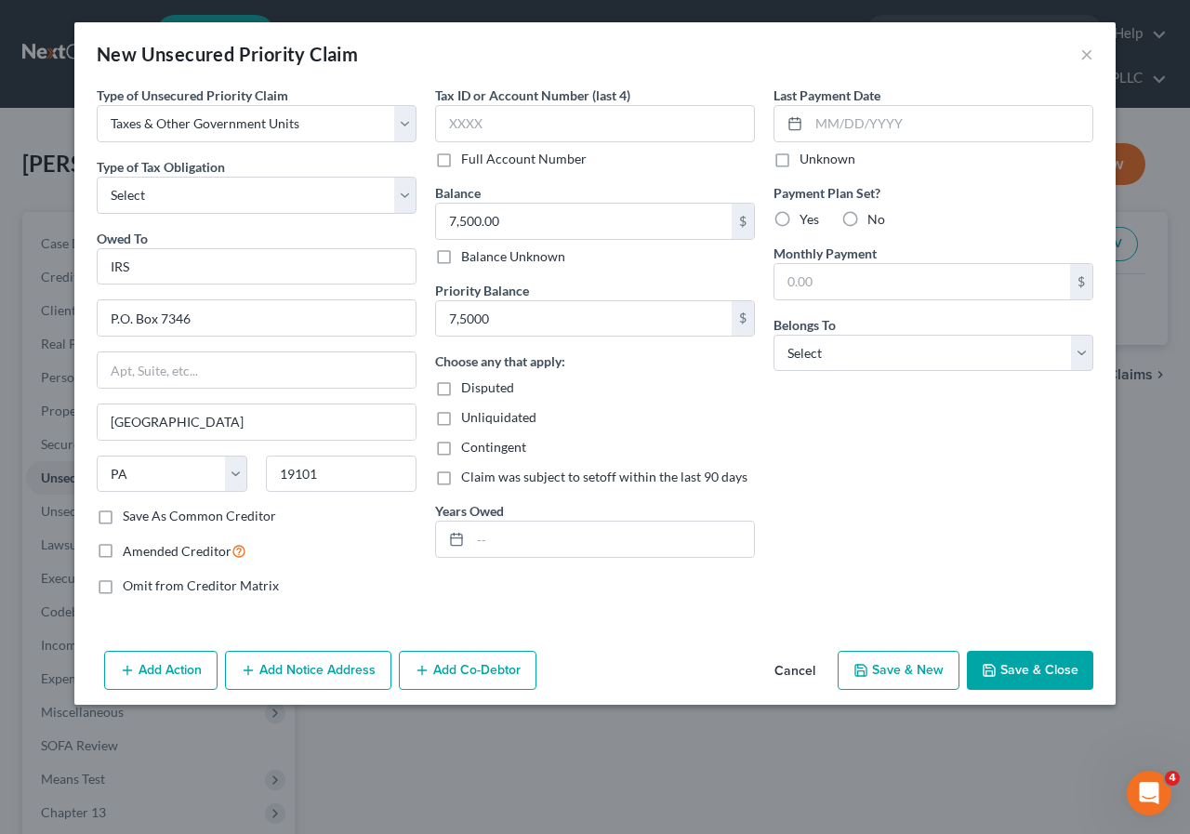
click at [1026, 669] on button "Save & Close" at bounding box center [1030, 670] width 126 height 39
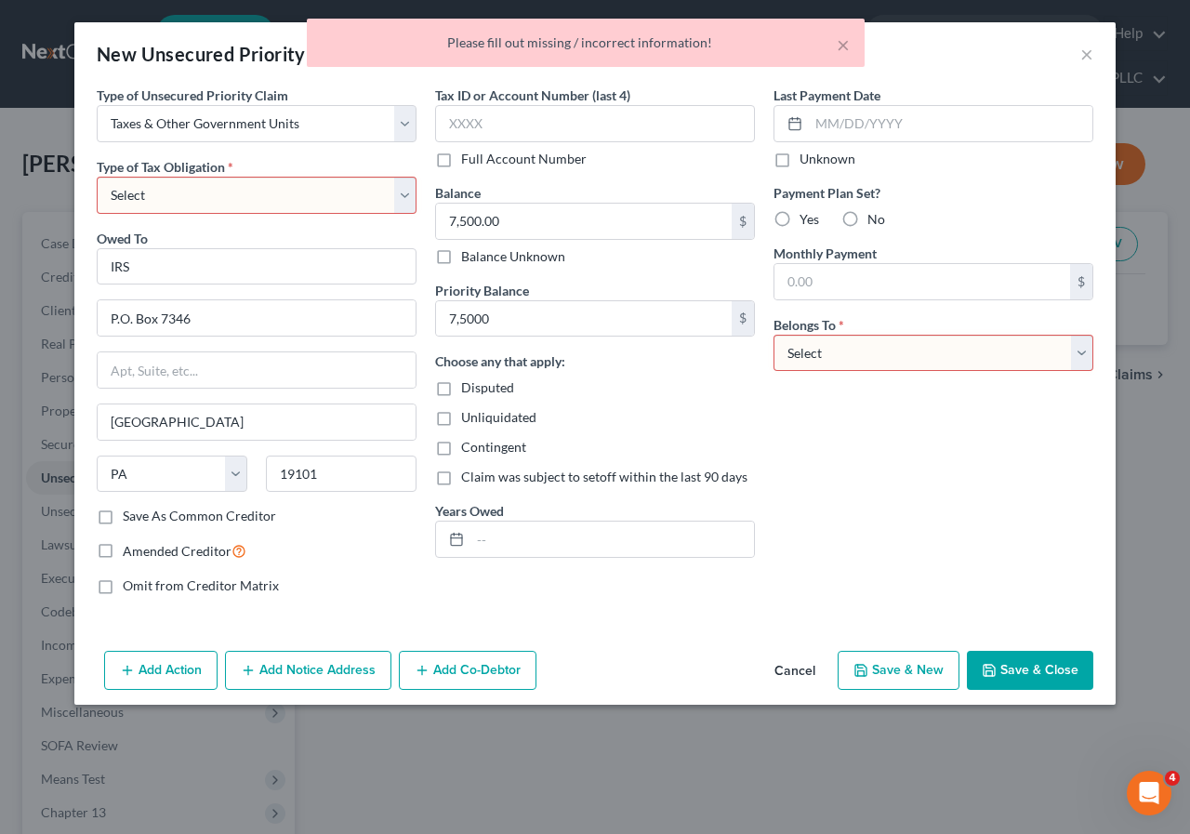
click at [402, 204] on select "Select Federal City State Franchise Tax Board Other" at bounding box center [257, 195] width 320 height 37
select select "0"
click at [97, 177] on select "Select Federal City State Franchise Tax Board Other" at bounding box center [257, 195] width 320 height 37
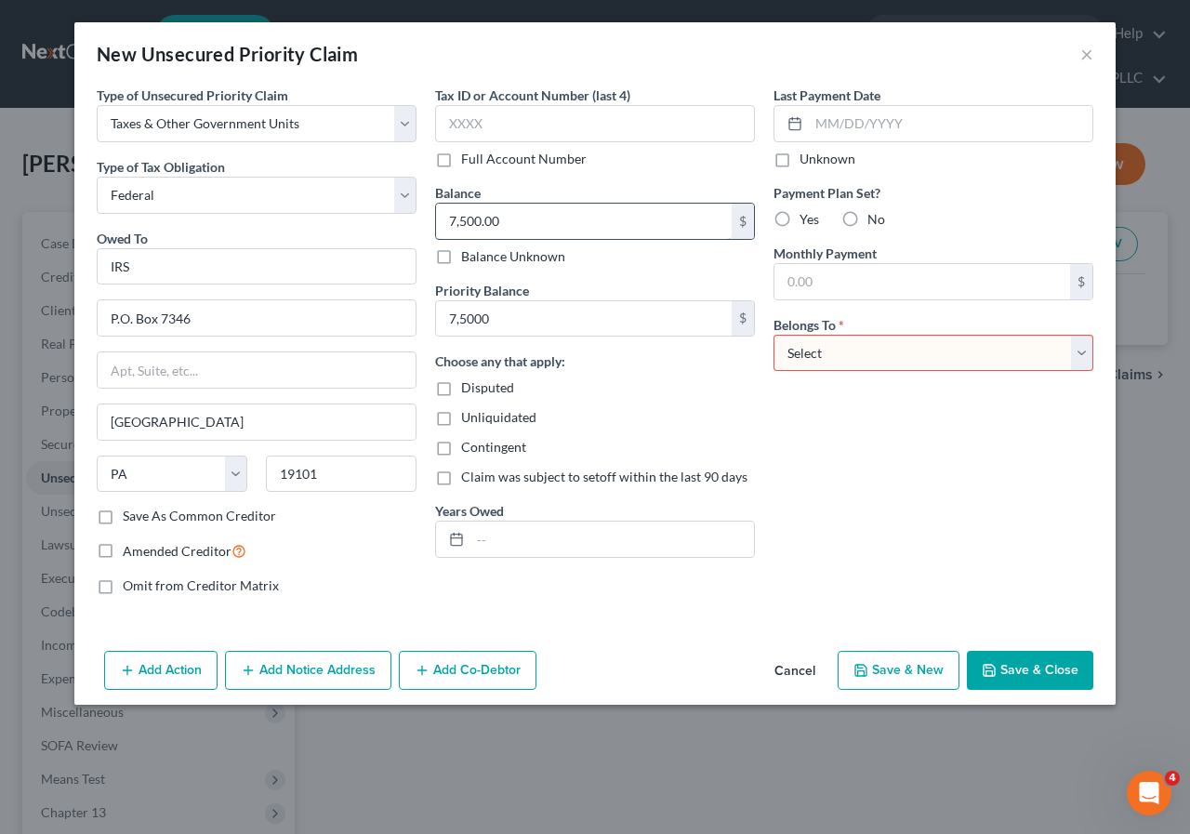
drag, startPoint x: 447, startPoint y: 221, endPoint x: 441, endPoint y: 287, distance: 66.3
click at [447, 223] on input "7,500.00" at bounding box center [584, 221] width 296 height 35
type input "9,500"
click at [1027, 662] on button "Save & Close" at bounding box center [1030, 670] width 126 height 39
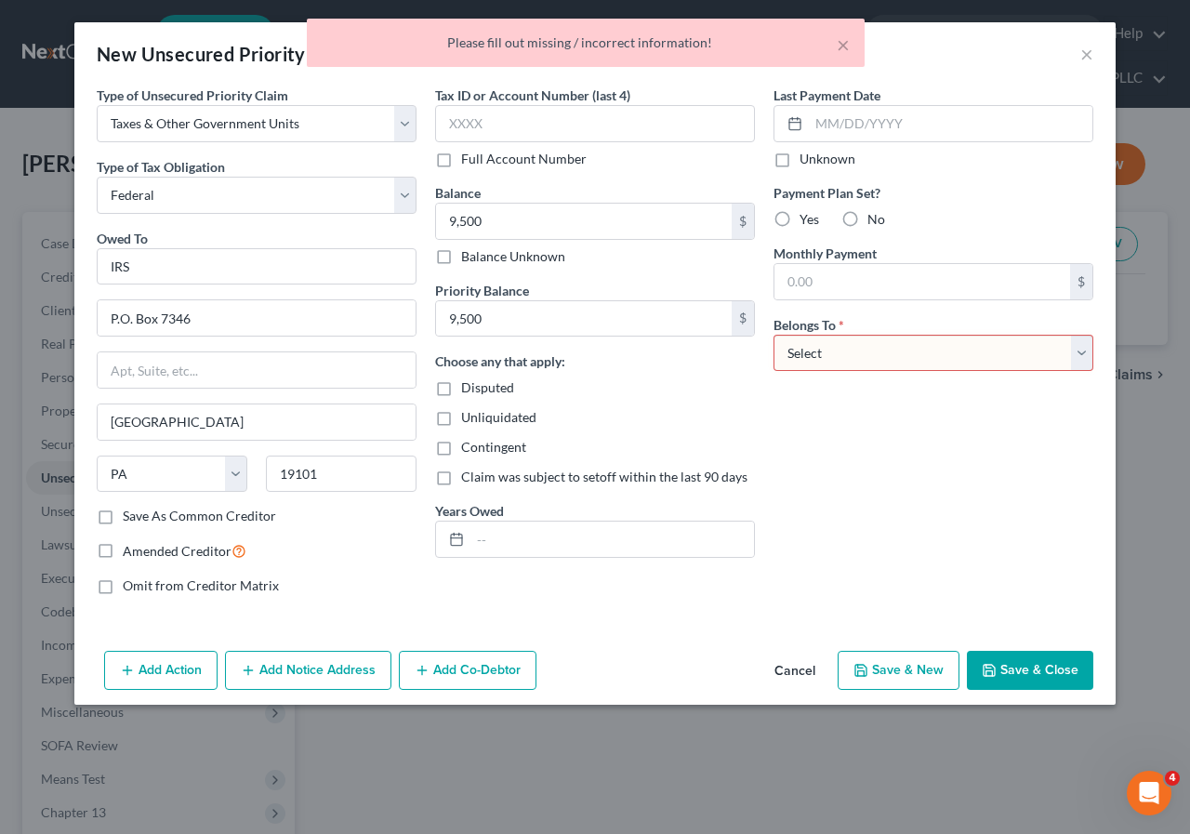
click at [1078, 352] on select "Select Debtor 1 Only Debtor 2 Only Debtor 1 And Debtor 2 Only At Least One Of T…" at bounding box center [933, 353] width 320 height 37
select select "0"
click at [773, 335] on select "Select Debtor 1 Only Debtor 2 Only Debtor 1 And Debtor 2 Only At Least One Of T…" at bounding box center [933, 353] width 320 height 37
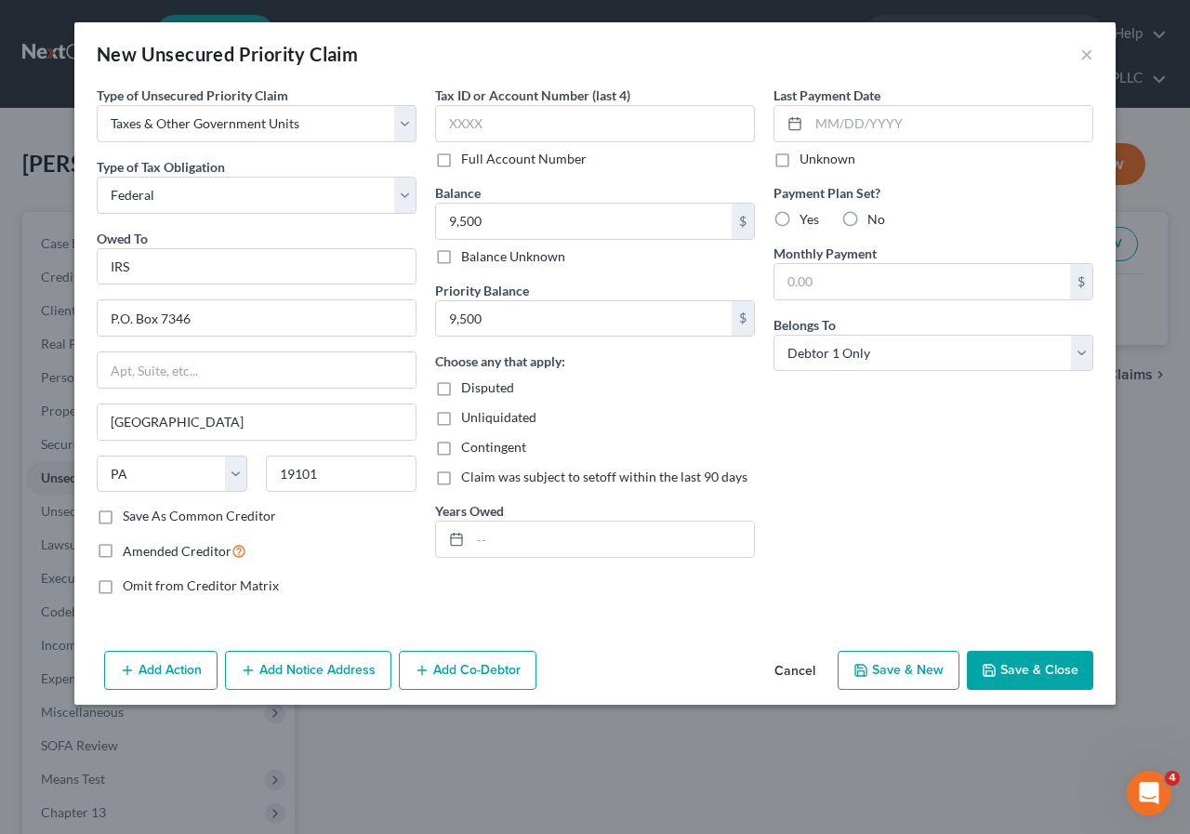
click at [1028, 661] on button "Save & Close" at bounding box center [1030, 670] width 126 height 39
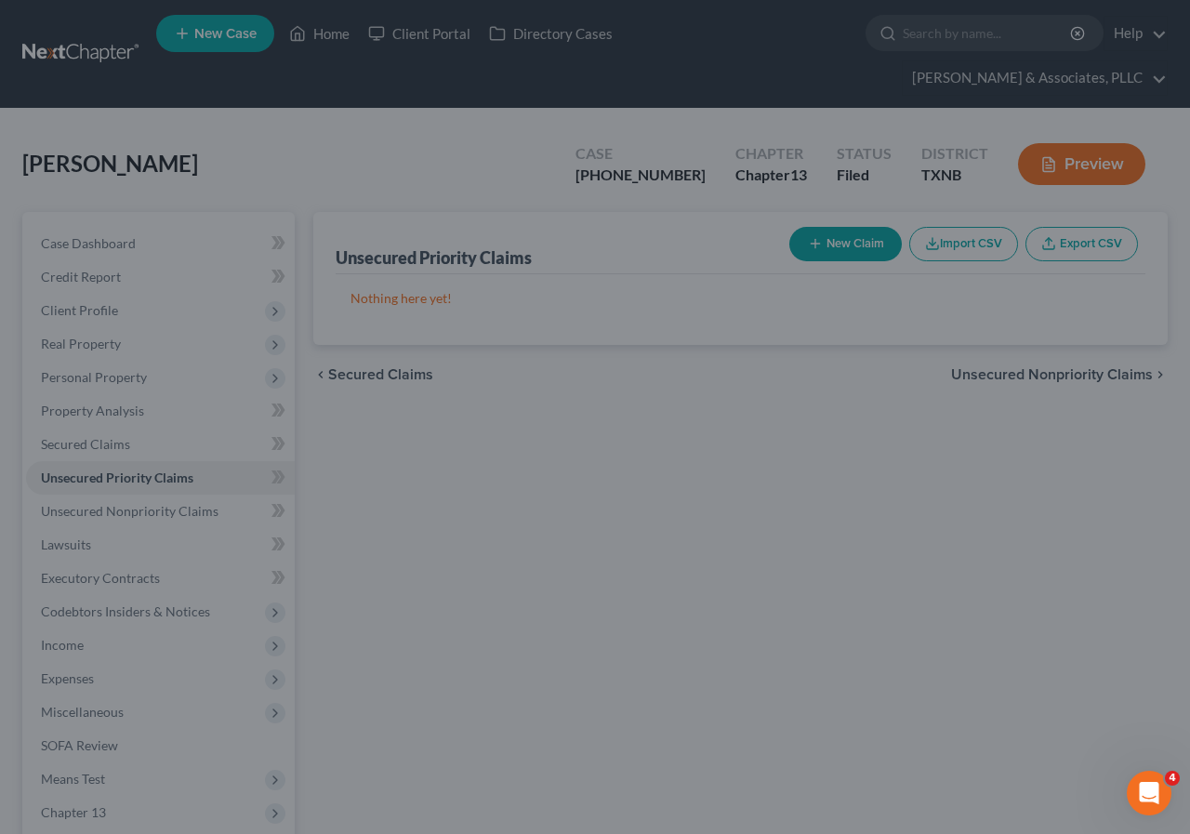
type input "9,500.00"
type input "0.00"
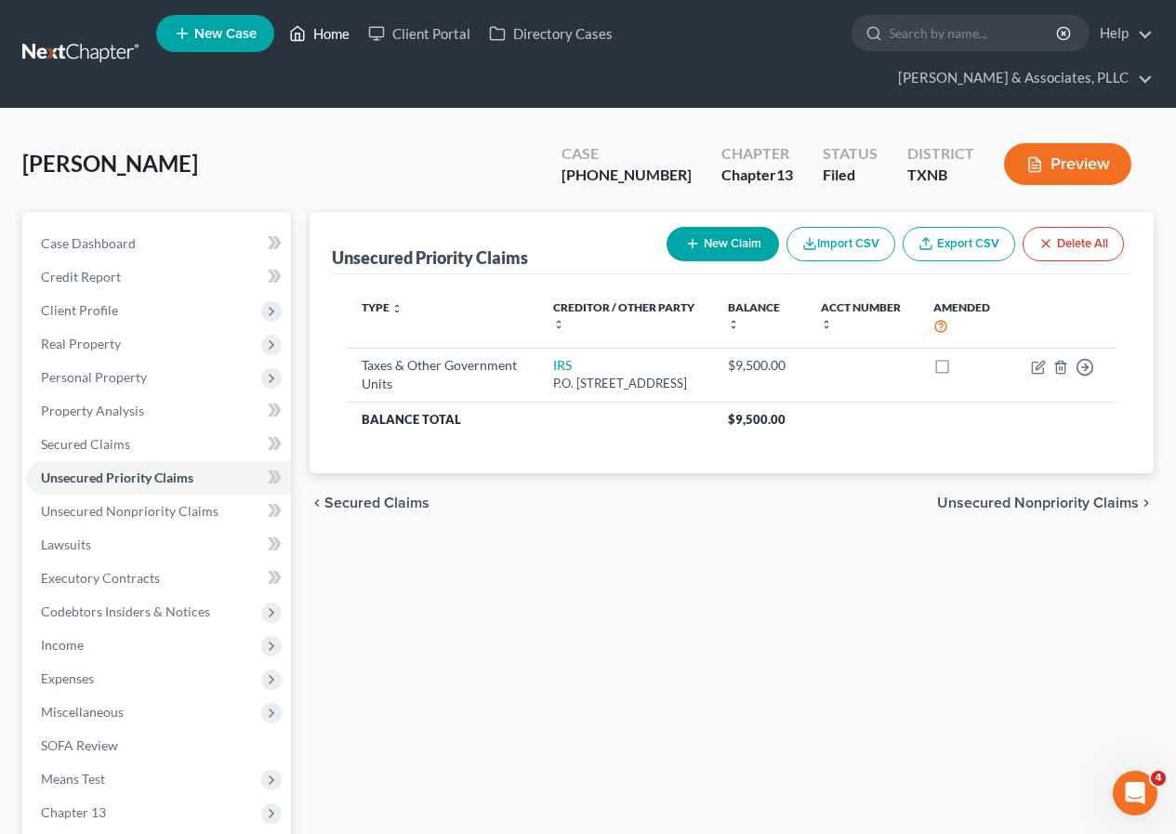
click at [317, 29] on link "Home" at bounding box center [319, 33] width 79 height 33
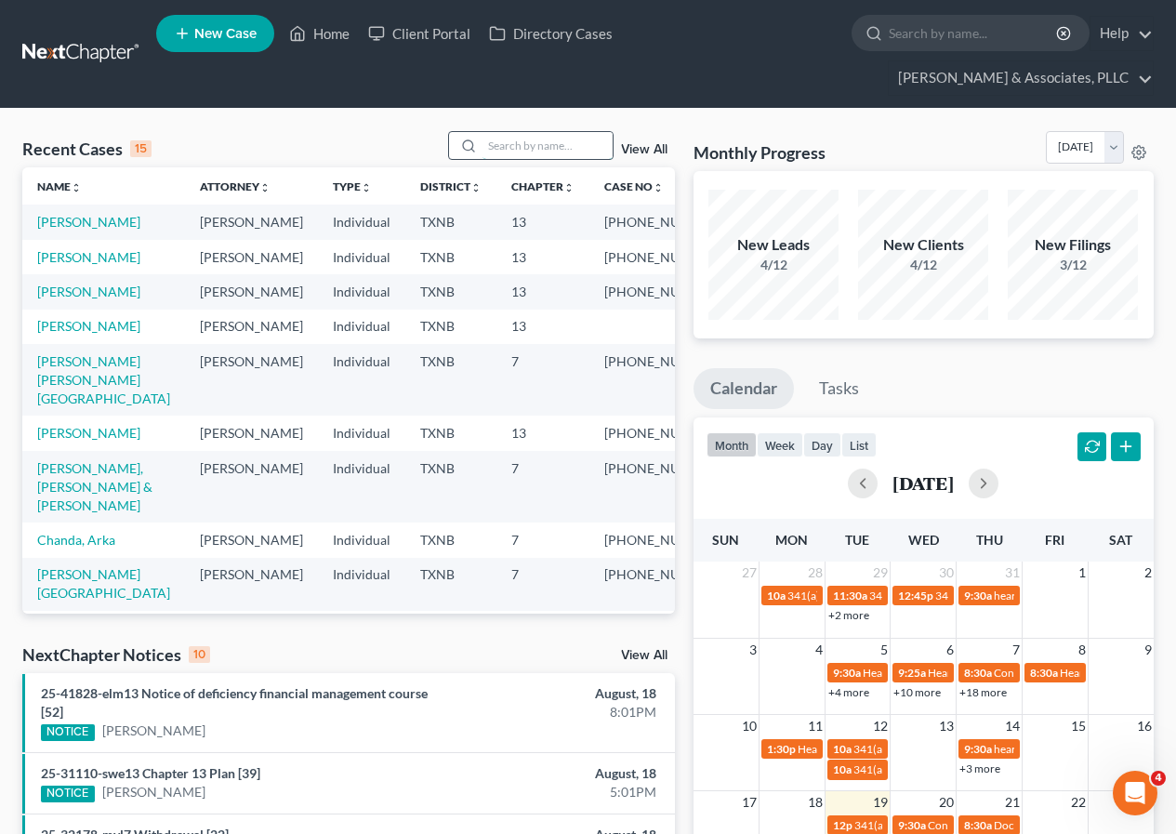
click at [529, 152] on input "search" at bounding box center [547, 145] width 130 height 27
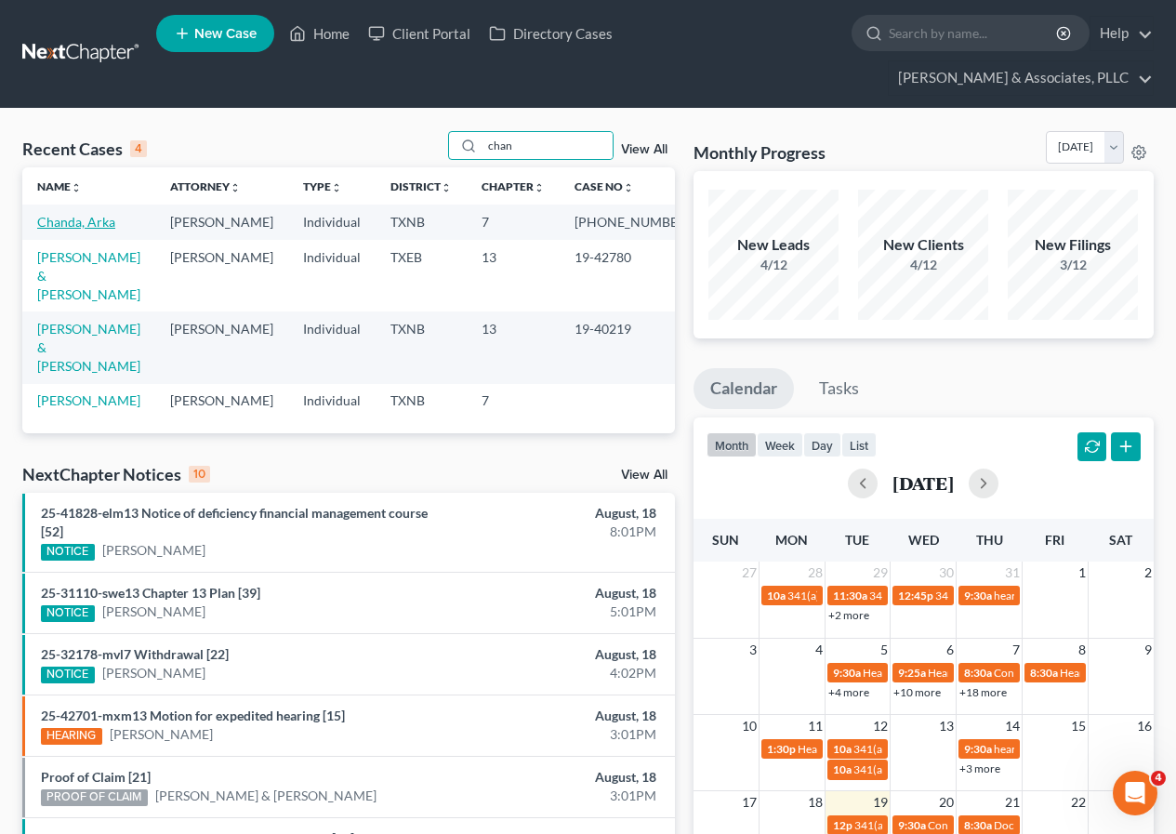
click at [81, 223] on link "Chanda, Arka" at bounding box center [76, 222] width 78 height 16
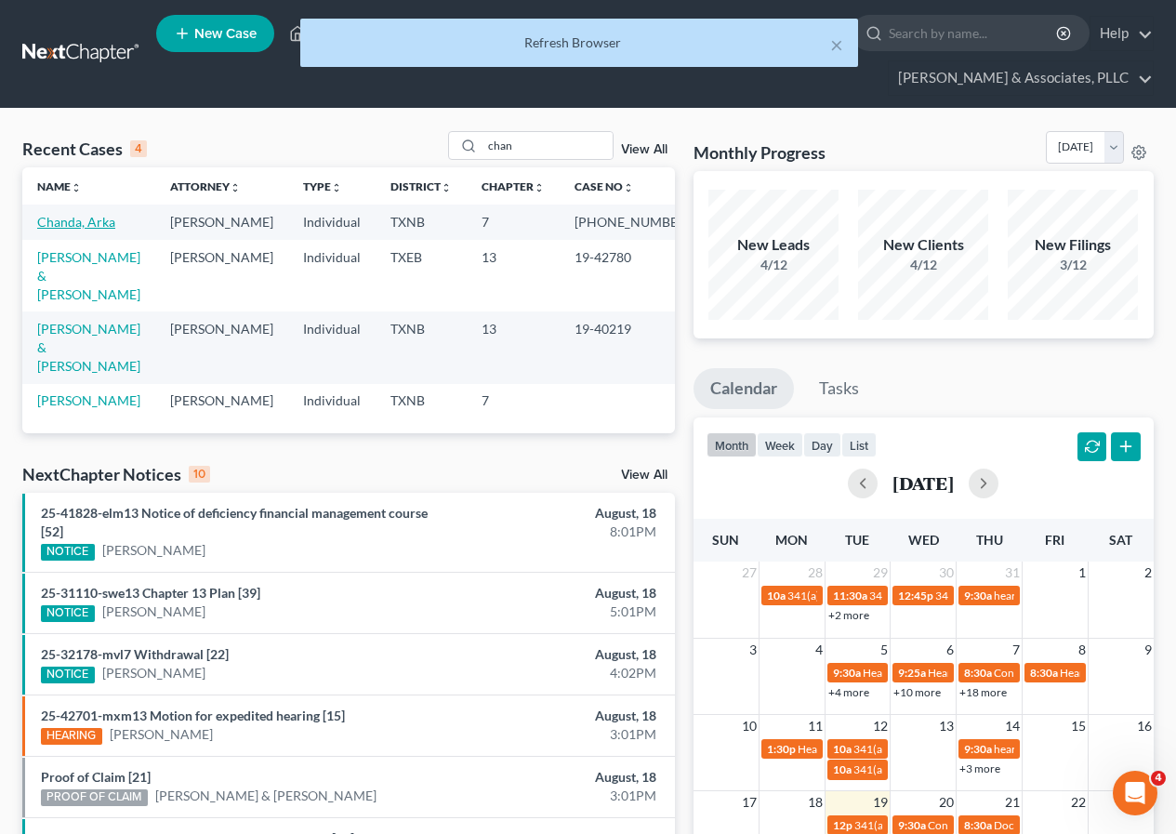
click at [67, 218] on link "Chanda, Arka" at bounding box center [76, 222] width 78 height 16
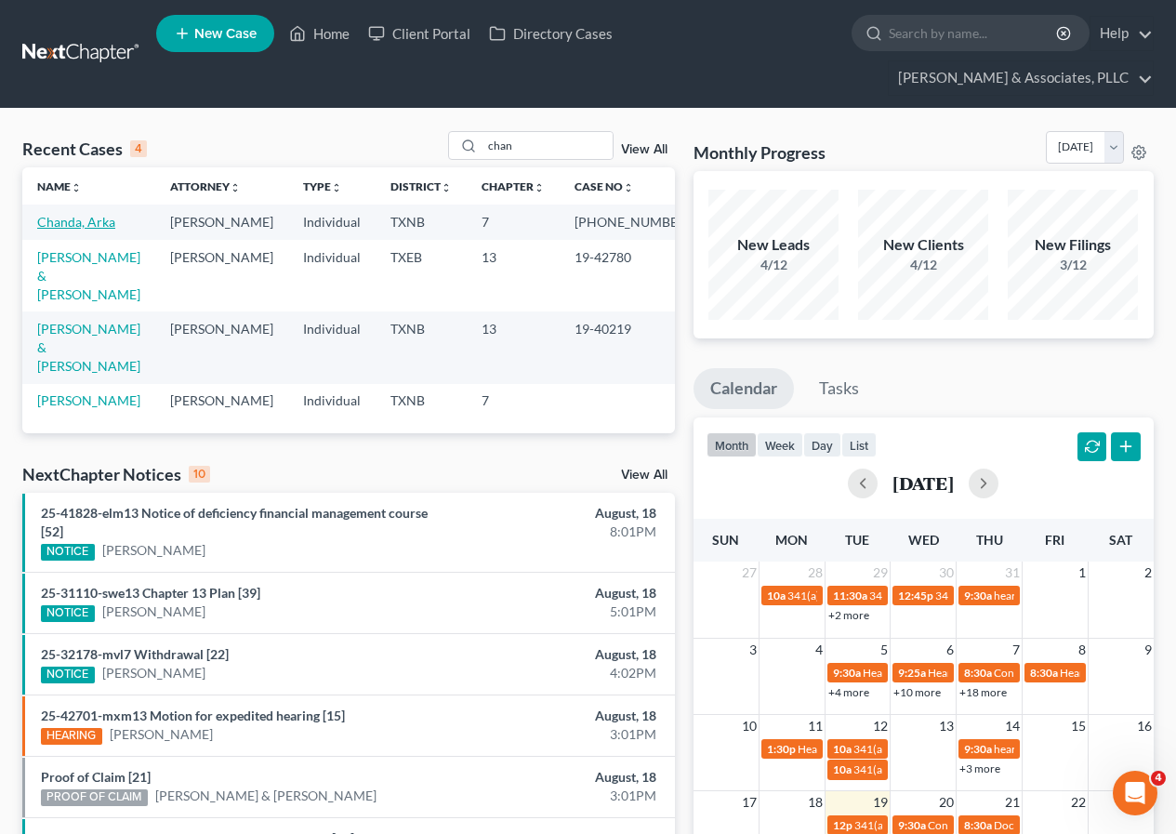
click at [71, 219] on link "Chanda, Arka" at bounding box center [76, 222] width 78 height 16
click at [68, 221] on link "Chanda, Arka" at bounding box center [76, 222] width 78 height 16
click at [72, 223] on link "Chanda, Arka" at bounding box center [76, 222] width 78 height 16
click at [332, 33] on link "Home" at bounding box center [319, 33] width 79 height 33
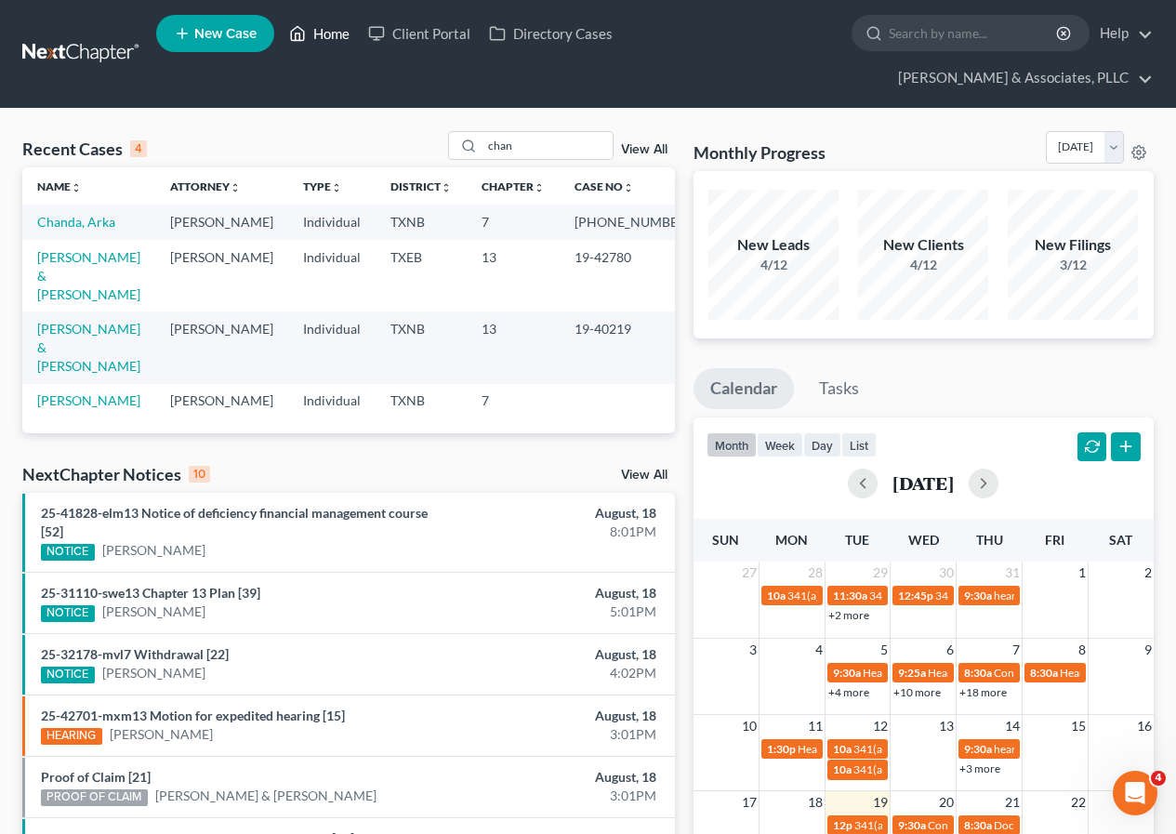
click at [332, 33] on link "Home" at bounding box center [319, 33] width 79 height 33
click at [331, 32] on link "Home" at bounding box center [319, 33] width 79 height 33
click at [541, 142] on input "chan" at bounding box center [547, 145] width 130 height 27
type input "chanda"
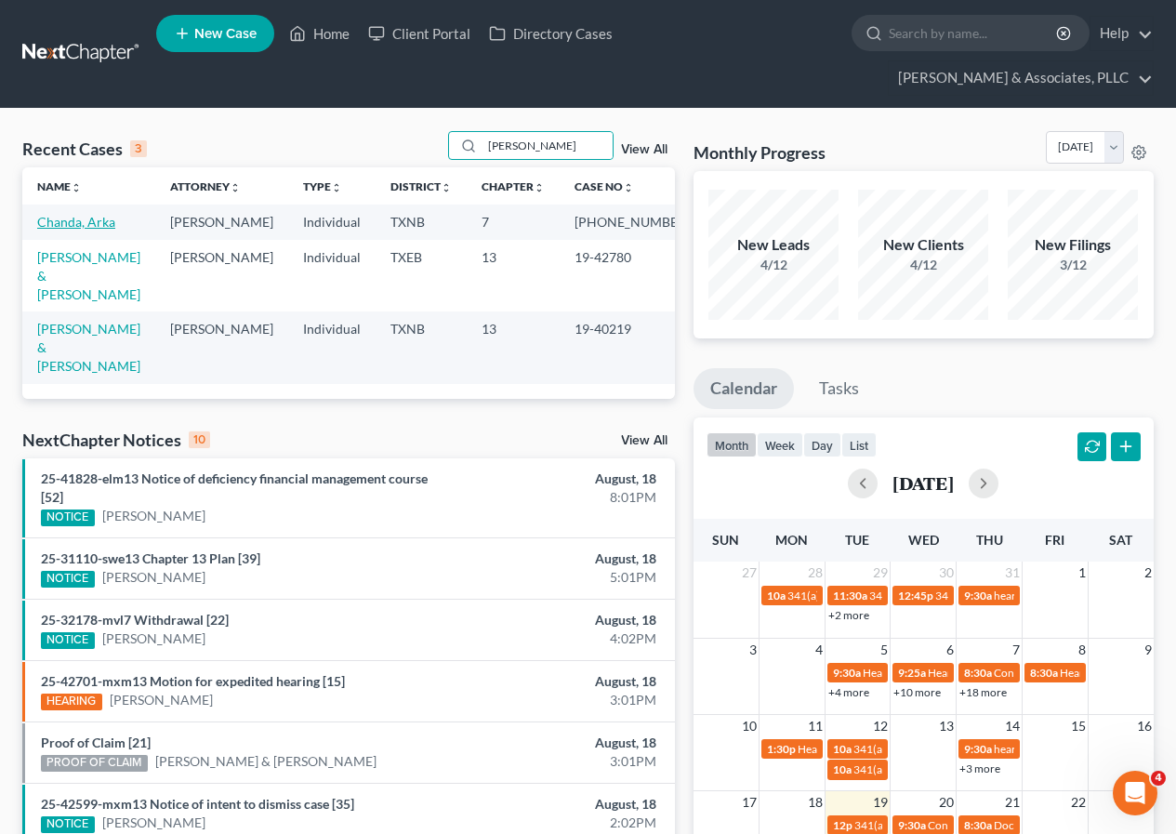
click at [70, 216] on link "Chanda, Arka" at bounding box center [76, 222] width 78 height 16
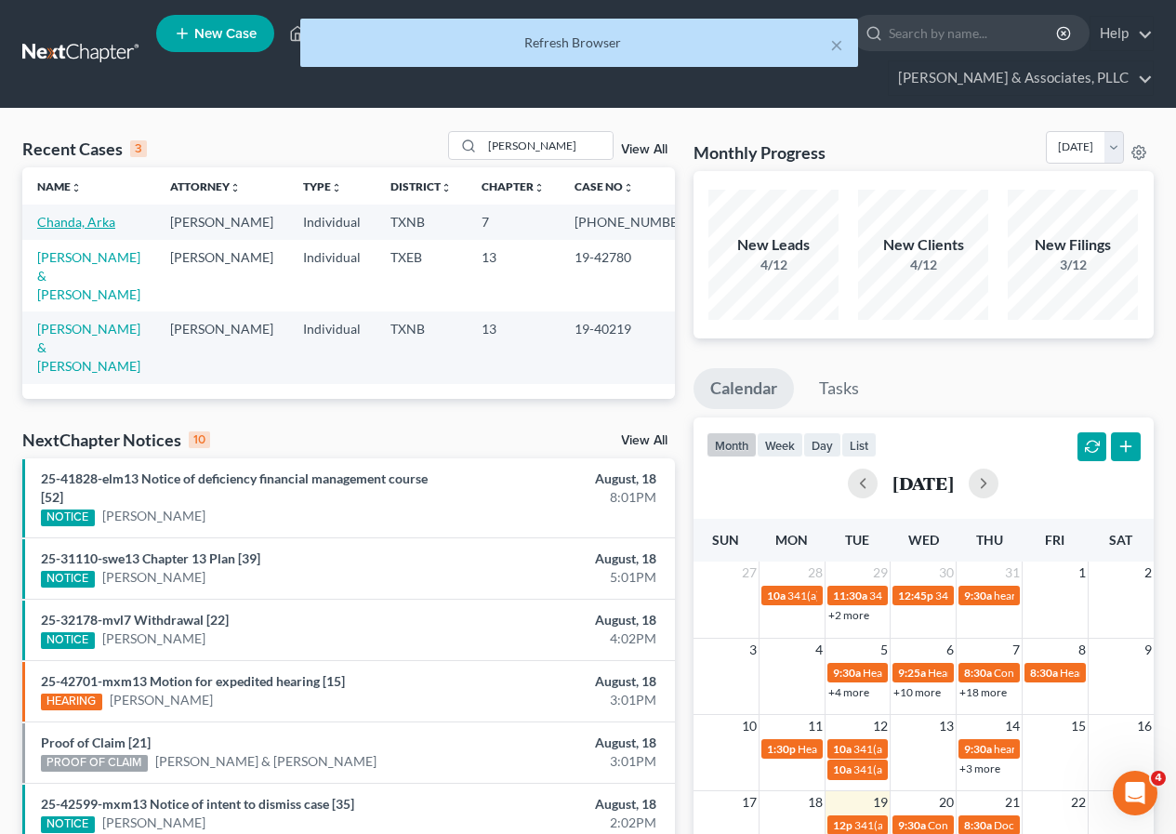
click at [75, 225] on link "Chanda, Arka" at bounding box center [76, 222] width 78 height 16
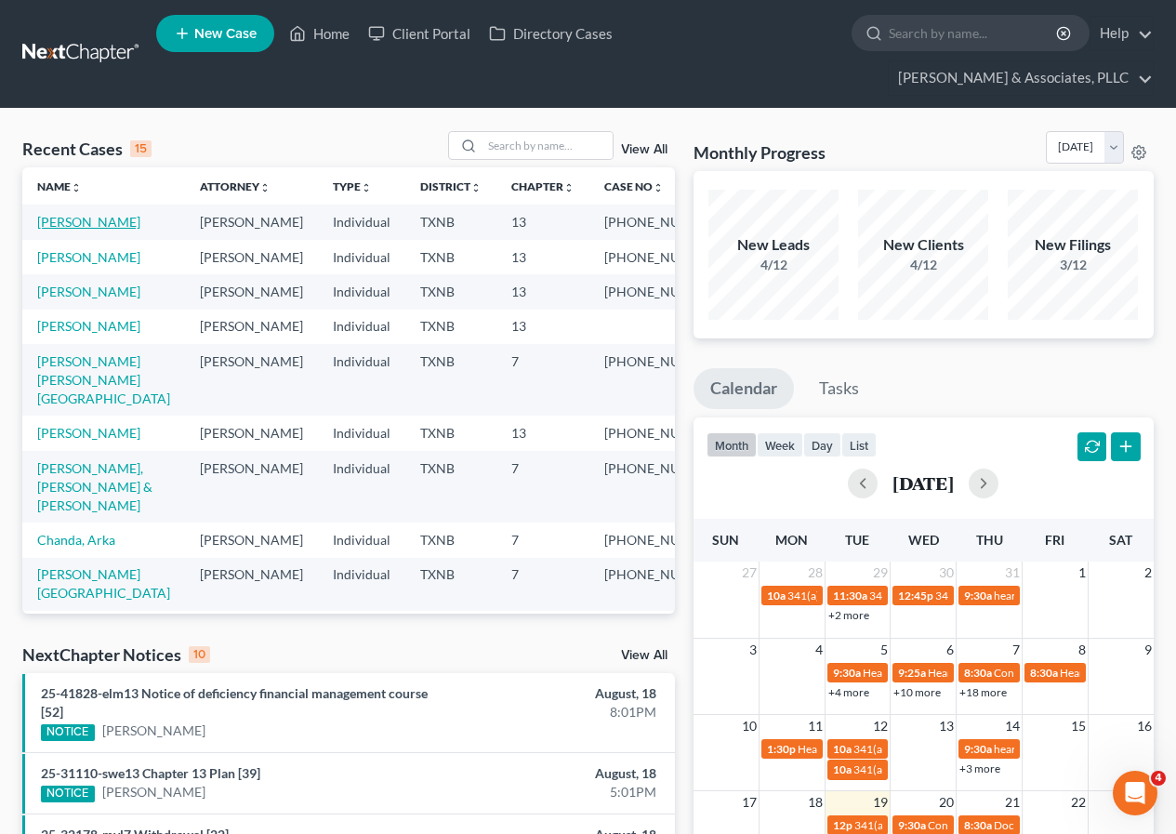
click at [74, 220] on link "[PERSON_NAME]" at bounding box center [88, 222] width 103 height 16
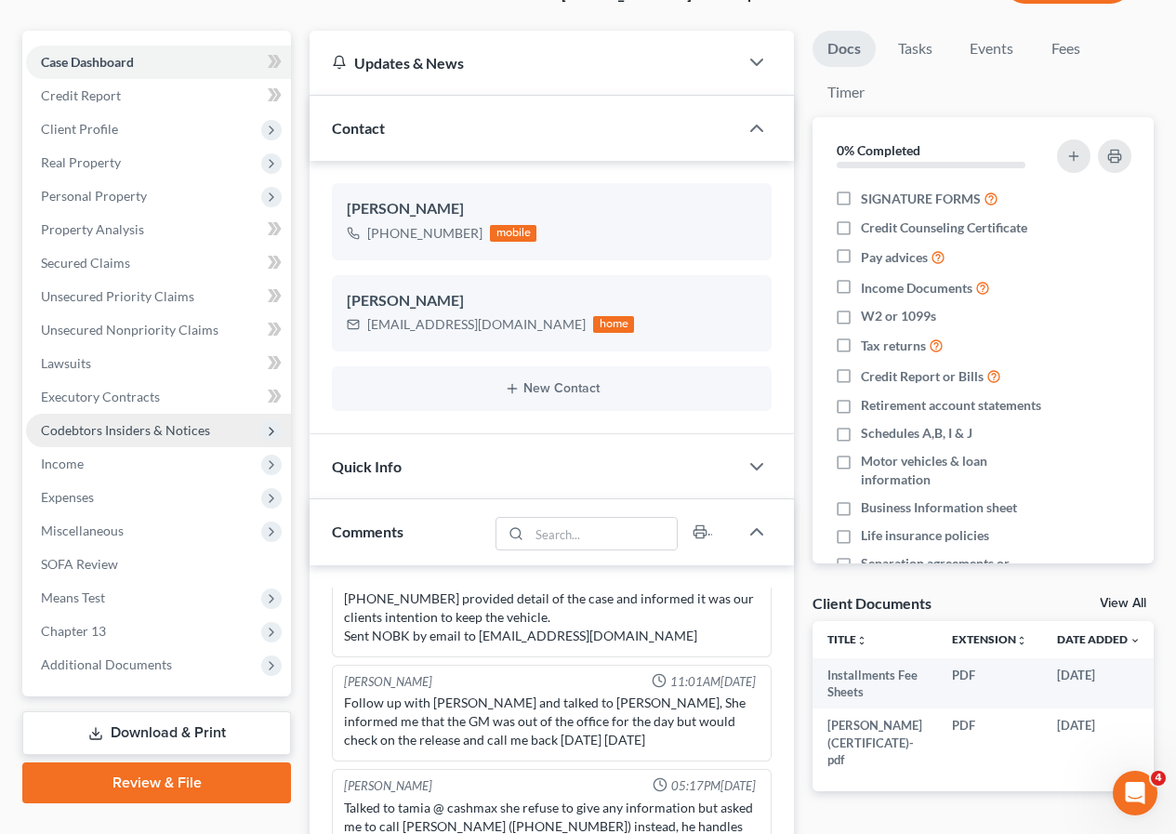
scroll to position [186, 0]
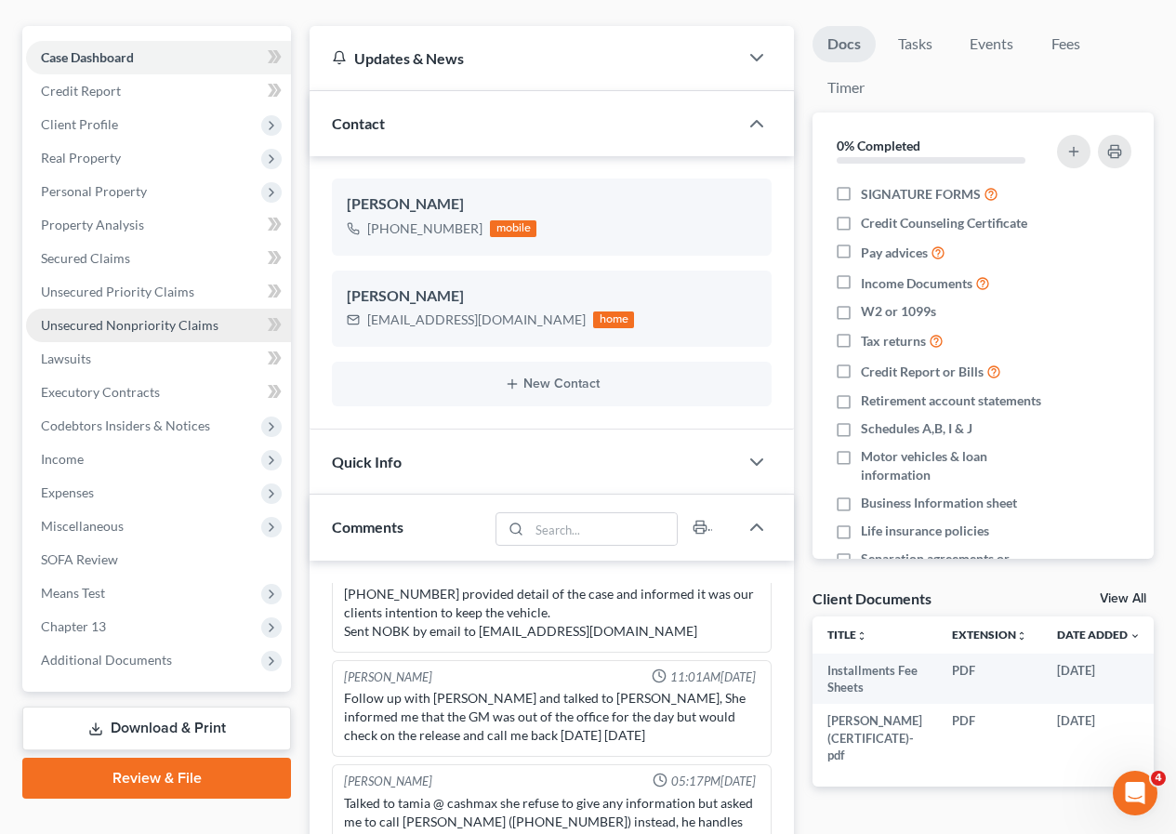
click at [170, 328] on span "Unsecured Nonpriority Claims" at bounding box center [130, 325] width 178 height 16
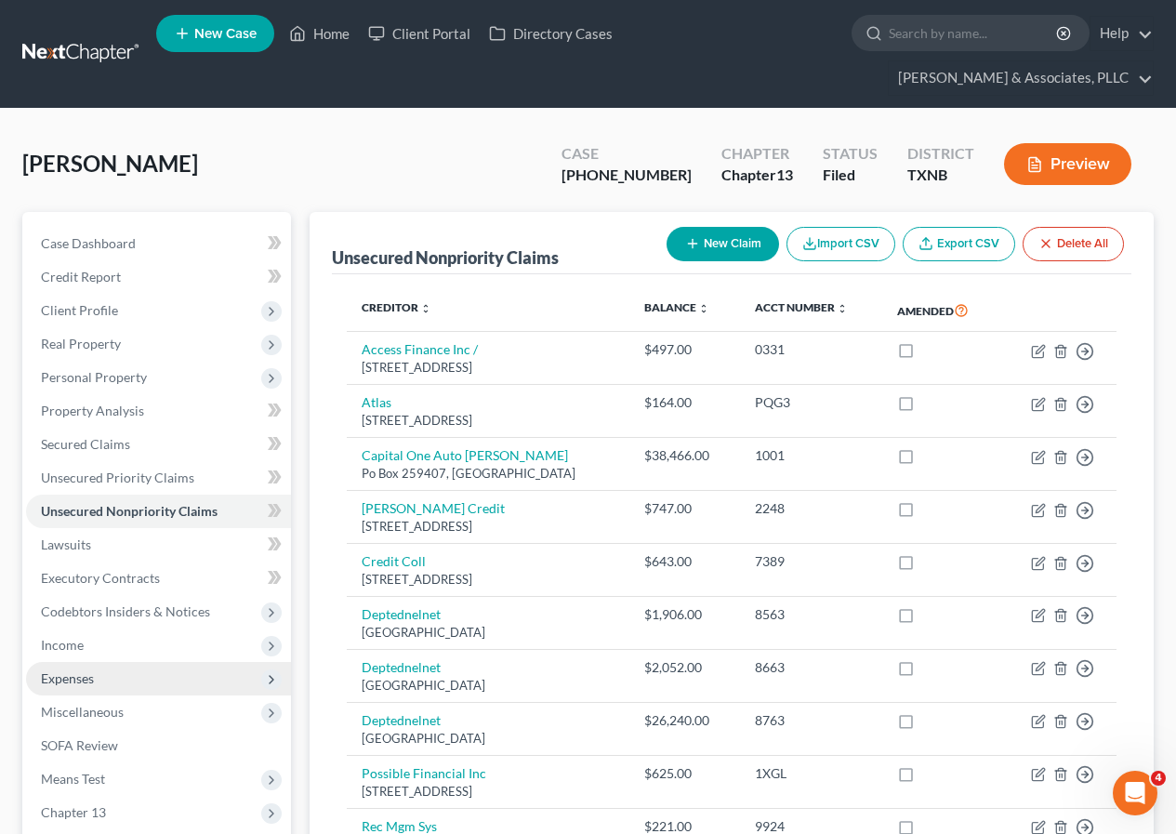
click at [141, 668] on span "Expenses" at bounding box center [158, 678] width 265 height 33
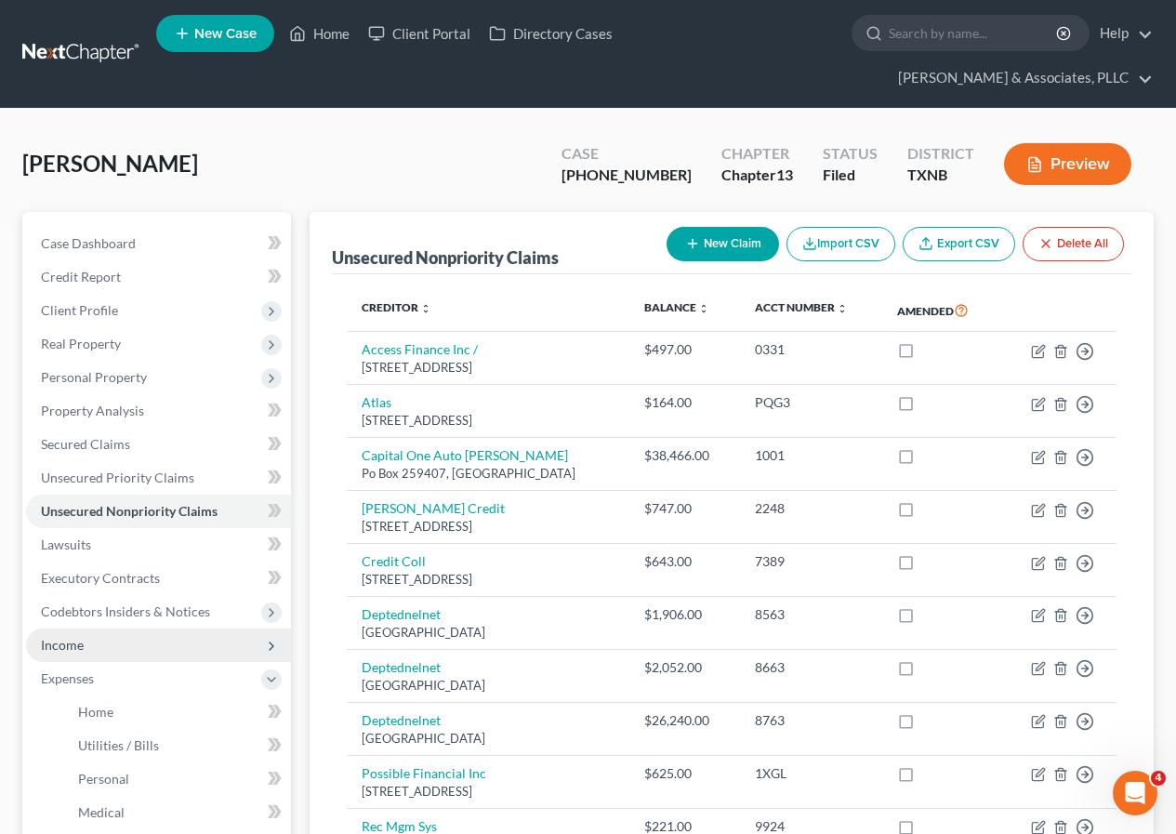
click at [144, 640] on span "Income" at bounding box center [158, 644] width 265 height 33
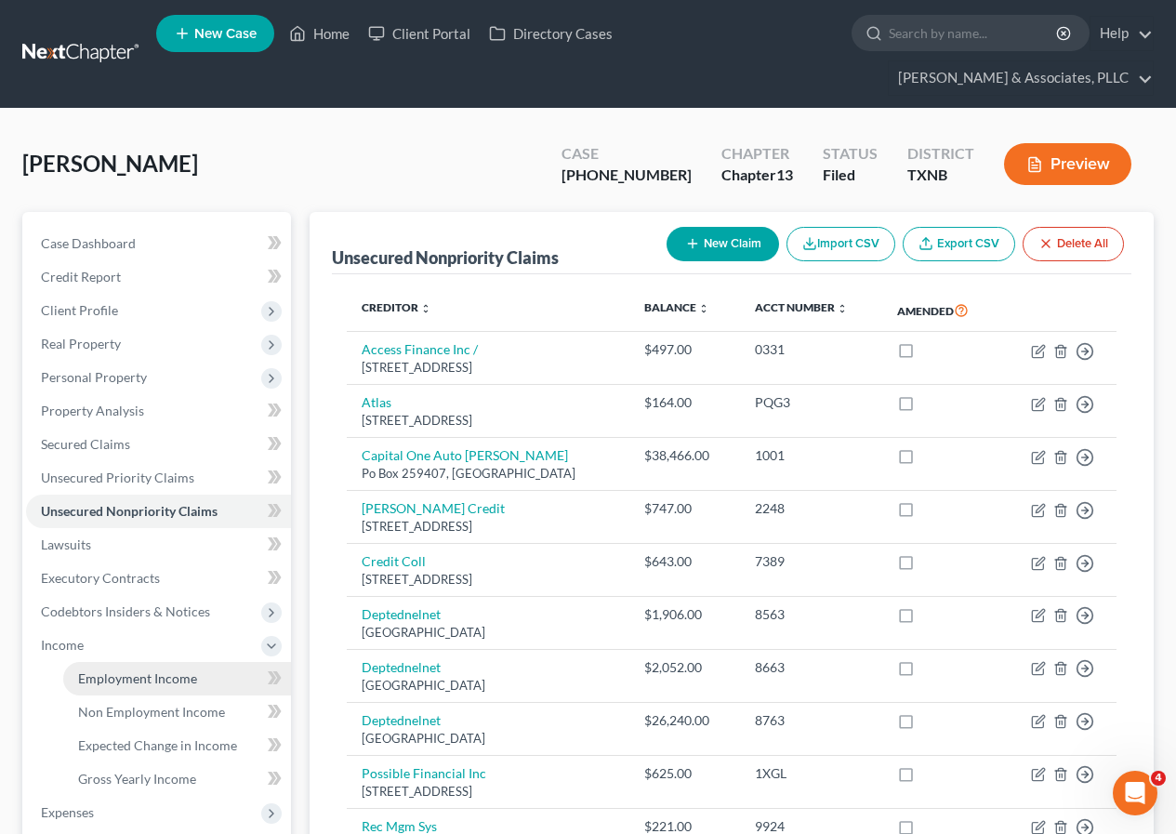
click at [155, 670] on span "Employment Income" at bounding box center [137, 678] width 119 height 16
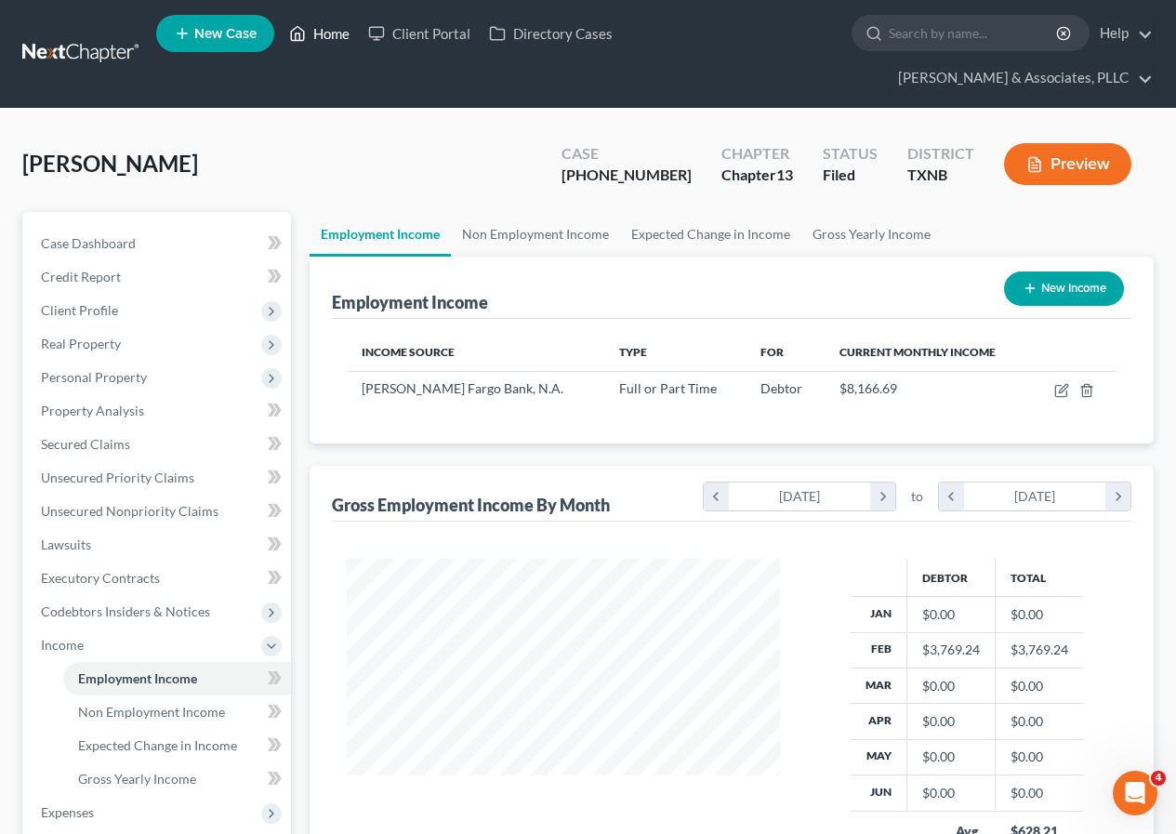
click at [331, 36] on link "Home" at bounding box center [319, 33] width 79 height 33
